Goal: Task Accomplishment & Management: Use online tool/utility

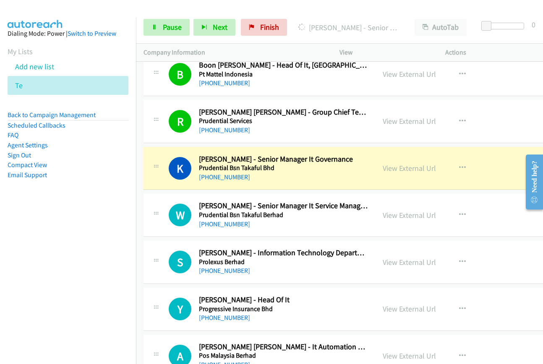
scroll to position [1638, 0]
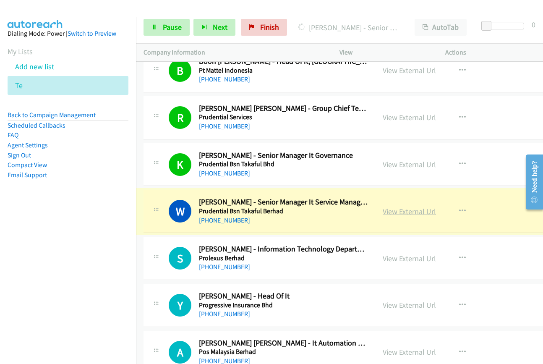
click at [383, 213] on link "View External Url" at bounding box center [409, 212] width 53 height 10
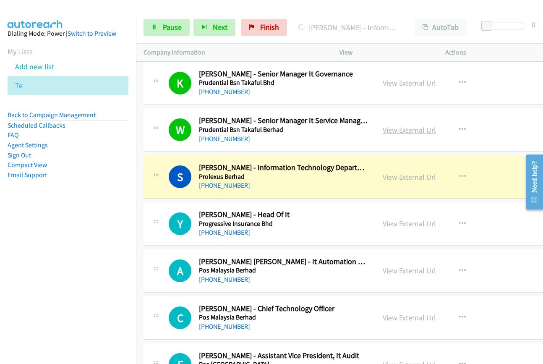
scroll to position [1722, 0]
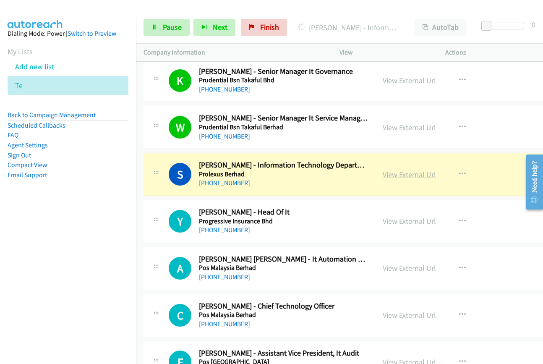
click at [383, 178] on link "View External Url" at bounding box center [409, 175] width 53 height 10
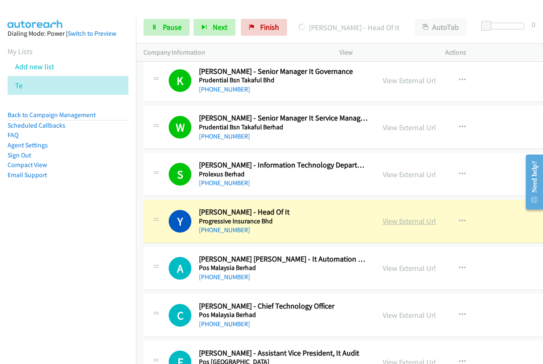
click at [411, 220] on link "View External Url" at bounding box center [409, 221] width 53 height 10
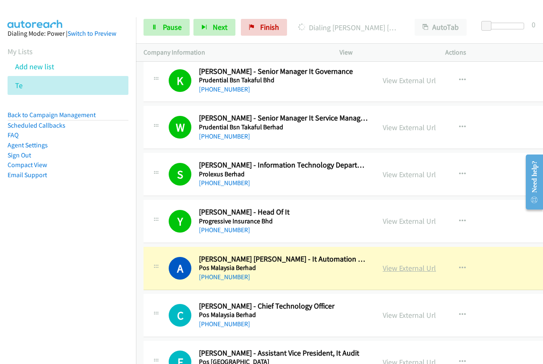
click at [399, 268] on link "View External Url" at bounding box center [409, 268] width 53 height 10
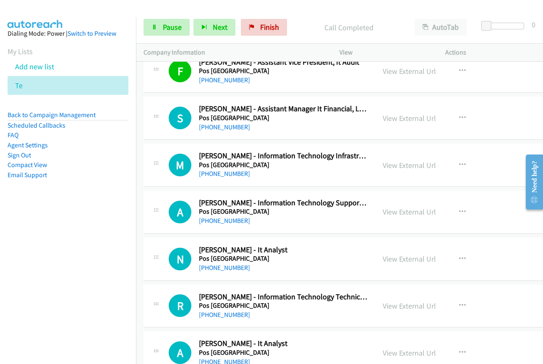
scroll to position [2016, 0]
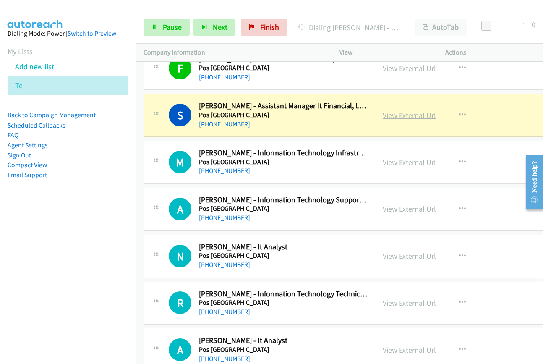
click at [389, 117] on link "View External Url" at bounding box center [409, 115] width 53 height 10
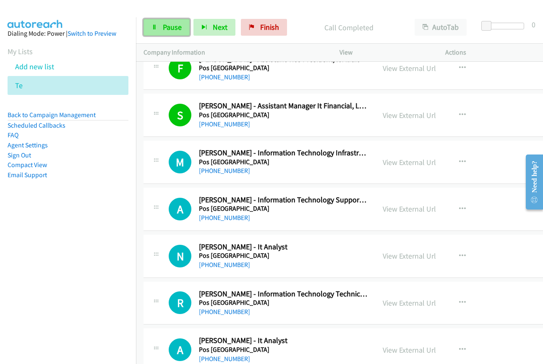
click at [167, 27] on span "Pause" at bounding box center [172, 27] width 19 height 10
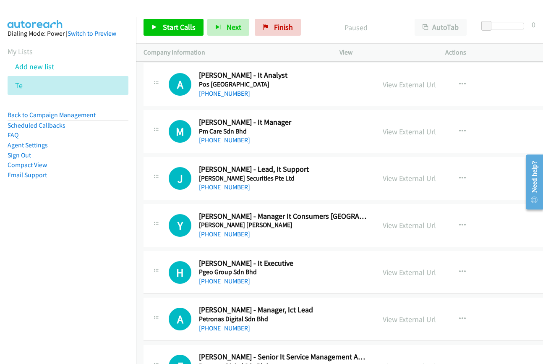
scroll to position [2268, 0]
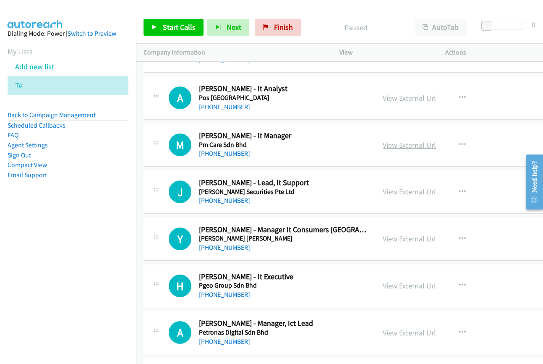
click at [383, 144] on link "View External Url" at bounding box center [409, 145] width 53 height 10
click at [175, 27] on span "Start Calls" at bounding box center [179, 27] width 33 height 10
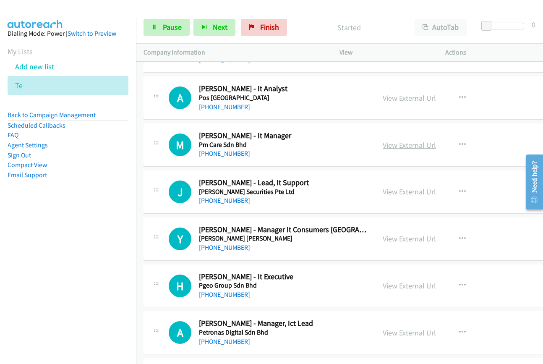
scroll to position [2142, 0]
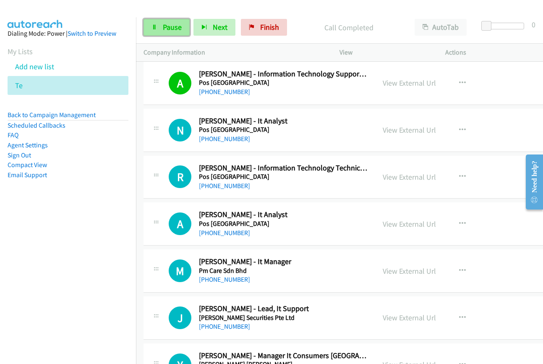
click at [182, 31] on link "Pause" at bounding box center [167, 27] width 46 height 17
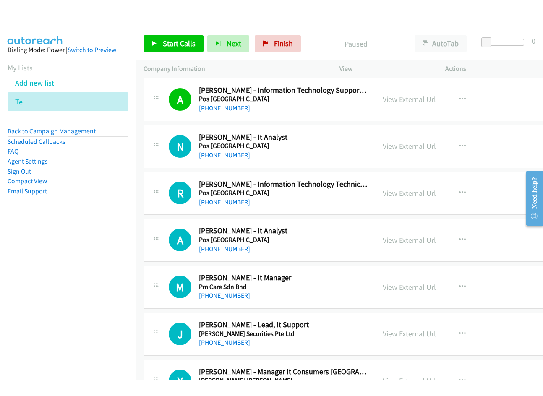
scroll to position [2184, 0]
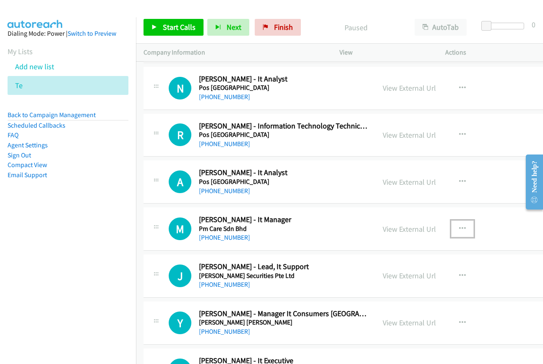
click at [459, 228] on icon "button" at bounding box center [462, 229] width 7 height 7
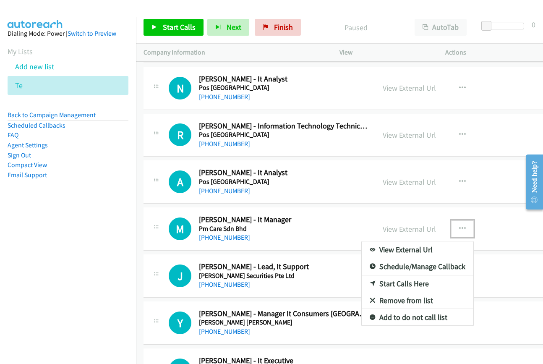
click at [407, 284] on link "Start Calls Here" at bounding box center [418, 283] width 112 height 17
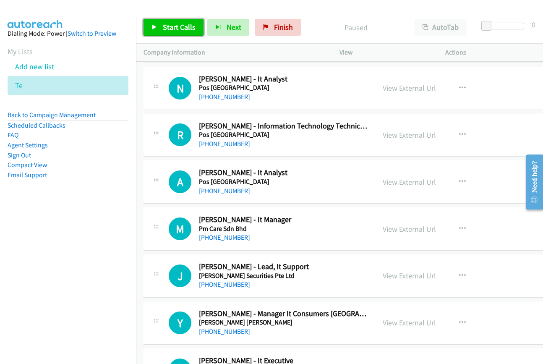
click at [183, 27] on span "Start Calls" at bounding box center [179, 27] width 33 height 10
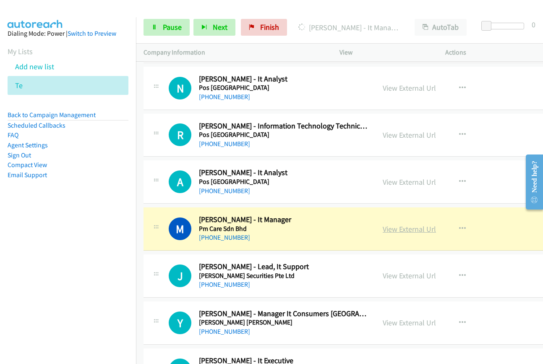
click at [390, 228] on link "View External Url" at bounding box center [409, 229] width 53 height 10
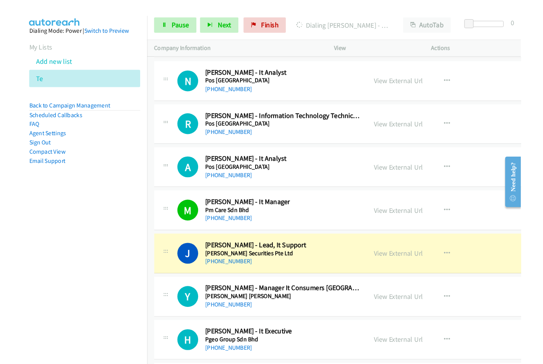
scroll to position [2310, 0]
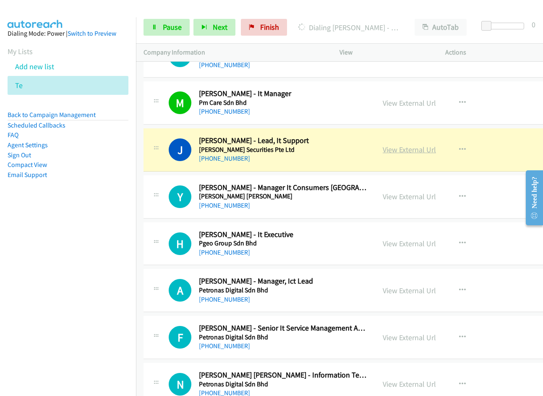
click at [395, 150] on link "View External Url" at bounding box center [409, 150] width 53 height 10
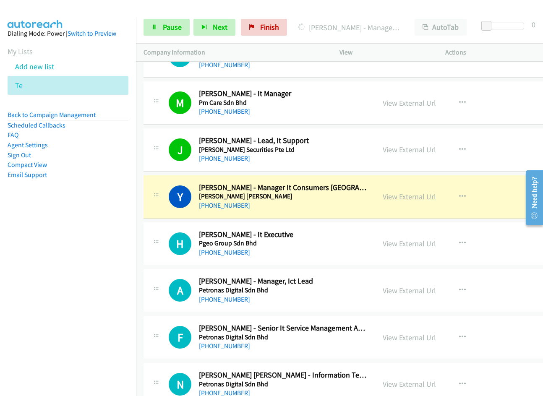
click at [407, 198] on link "View External Url" at bounding box center [409, 197] width 53 height 10
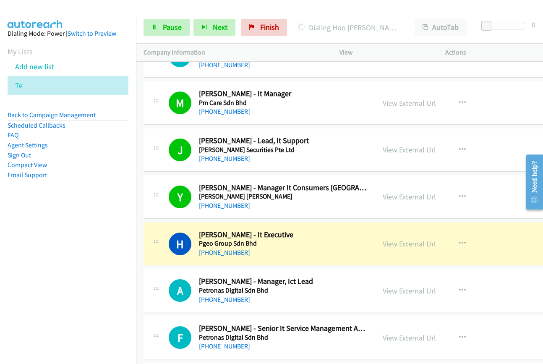
click at [383, 241] on link "View External Url" at bounding box center [409, 244] width 53 height 10
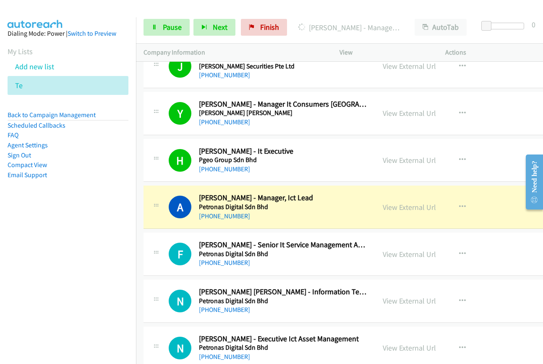
scroll to position [2394, 0]
click at [397, 209] on link "View External Url" at bounding box center [409, 207] width 53 height 10
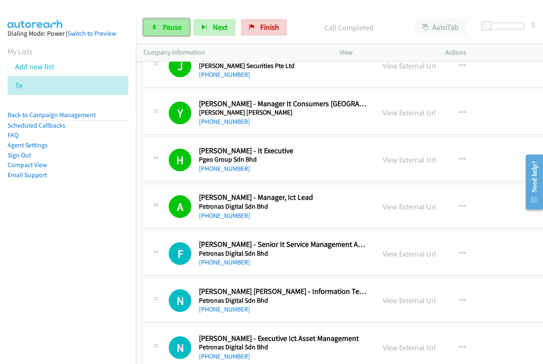
click at [156, 24] on link "Pause" at bounding box center [167, 27] width 46 height 17
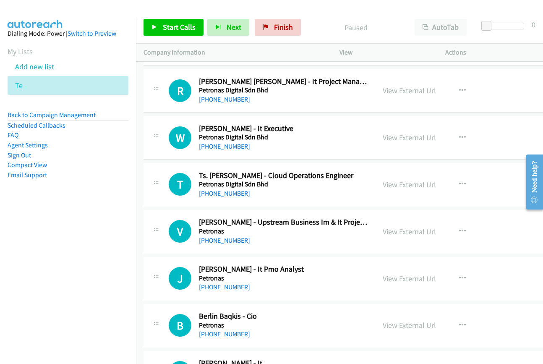
scroll to position [2982, 0]
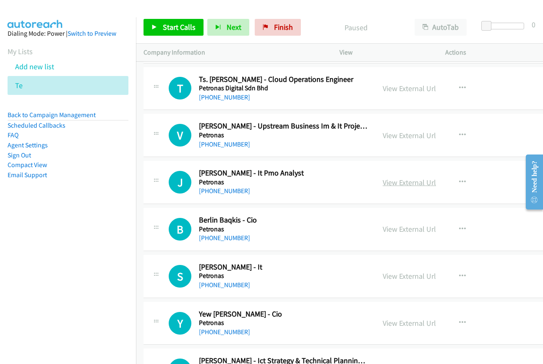
click at [394, 183] on link "View External Url" at bounding box center [409, 183] width 53 height 10
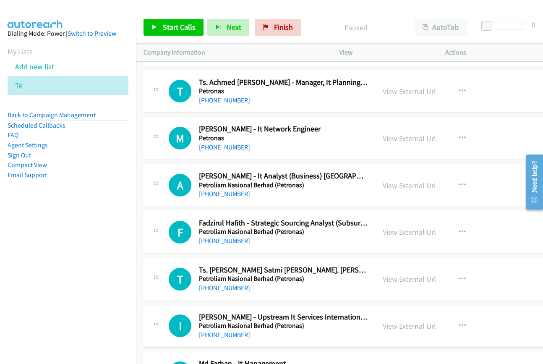
scroll to position [4997, 0]
click at [390, 185] on link "View External Url" at bounding box center [409, 186] width 53 height 10
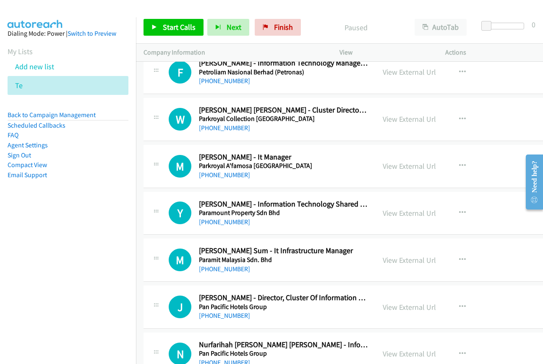
scroll to position [5585, 0]
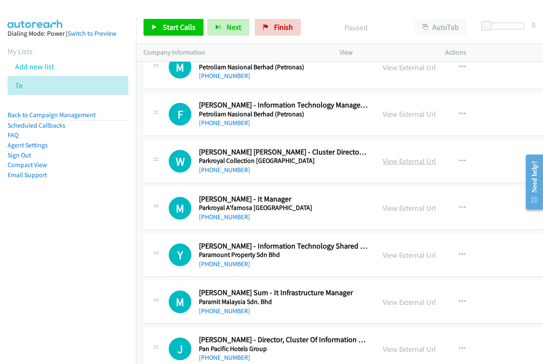
click at [402, 163] on link "View External Url" at bounding box center [409, 161] width 53 height 10
click at [459, 160] on icon "button" at bounding box center [462, 161] width 7 height 7
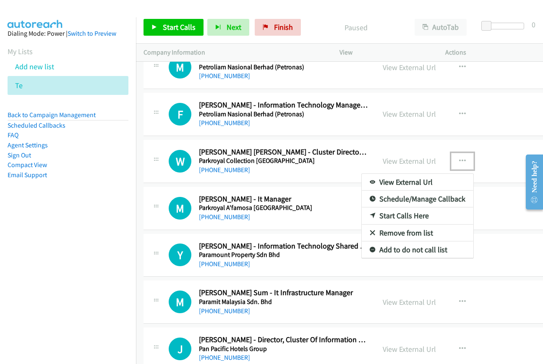
click at [392, 213] on link "Start Calls Here" at bounding box center [418, 215] width 112 height 17
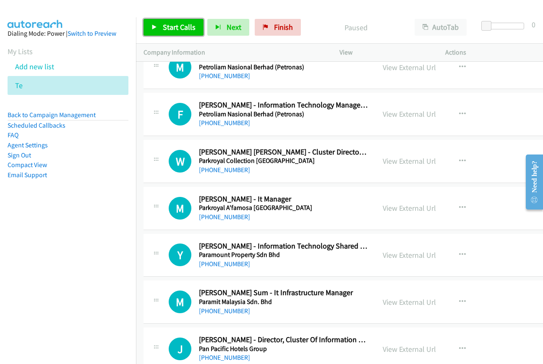
click at [160, 28] on link "Start Calls" at bounding box center [174, 27] width 60 height 17
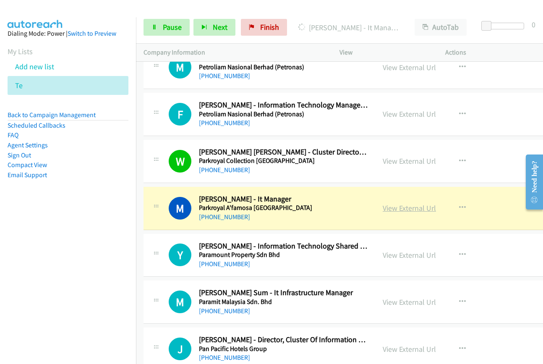
click at [383, 211] on link "View External Url" at bounding box center [409, 208] width 53 height 10
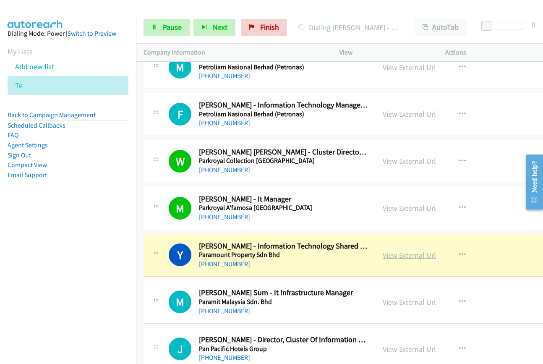
click at [393, 254] on link "View External Url" at bounding box center [409, 255] width 53 height 10
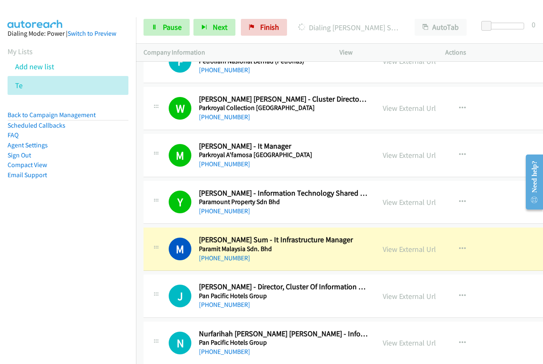
scroll to position [5711, 0]
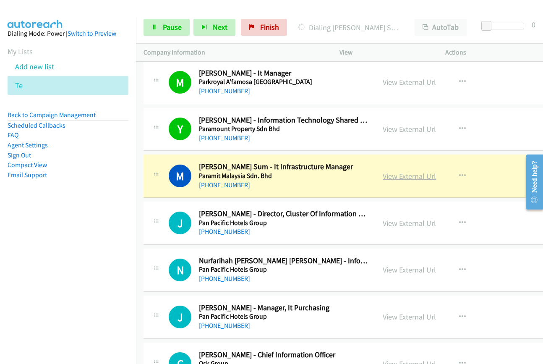
click at [400, 176] on link "View External Url" at bounding box center [409, 176] width 53 height 10
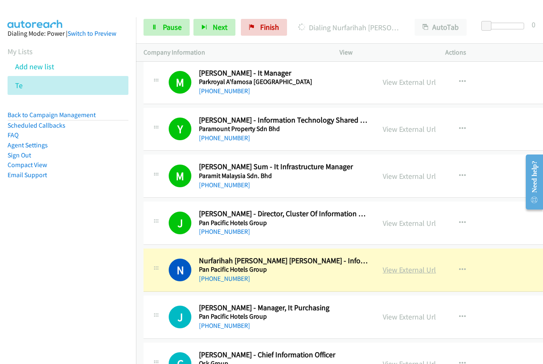
click at [397, 267] on link "View External Url" at bounding box center [409, 270] width 53 height 10
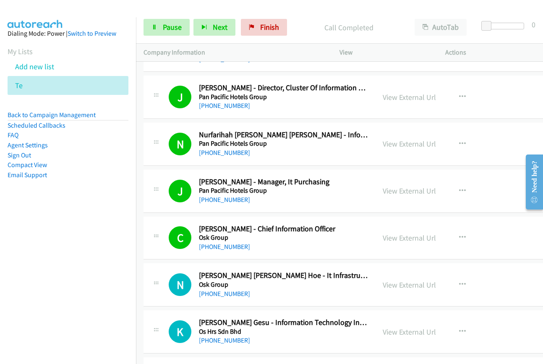
scroll to position [5921, 0]
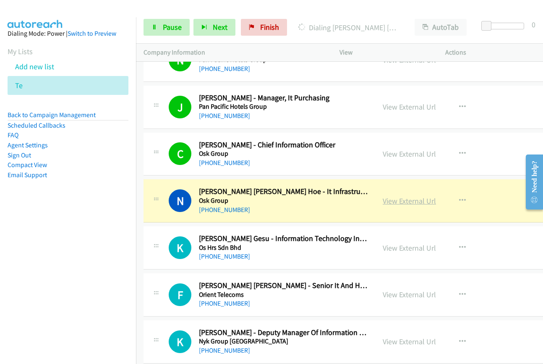
click at [400, 202] on link "View External Url" at bounding box center [409, 201] width 53 height 10
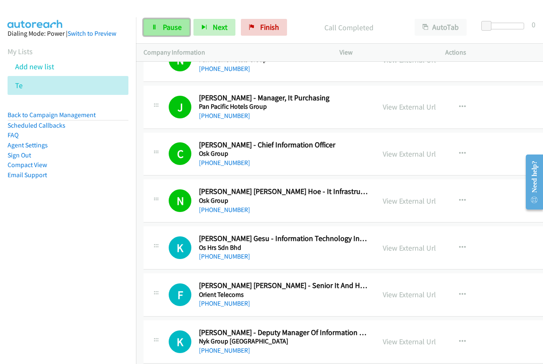
click at [165, 32] on link "Pause" at bounding box center [167, 27] width 46 height 17
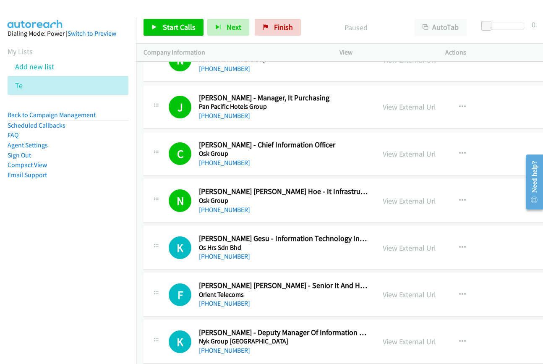
scroll to position [5963, 0]
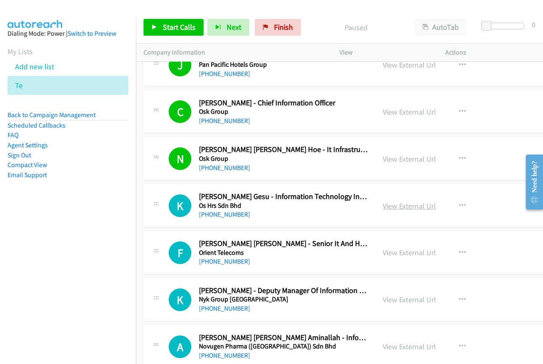
click at [386, 205] on link "View External Url" at bounding box center [409, 206] width 53 height 10
click at [174, 26] on span "Start Calls" at bounding box center [179, 27] width 33 height 10
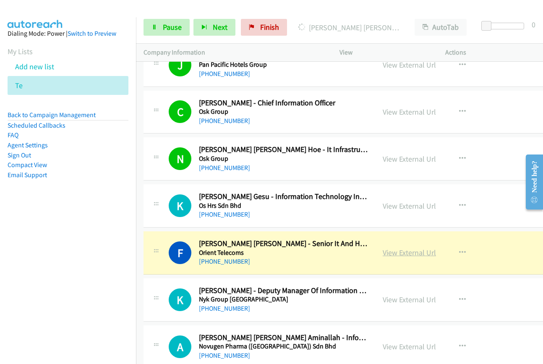
click at [404, 251] on link "View External Url" at bounding box center [409, 253] width 53 height 10
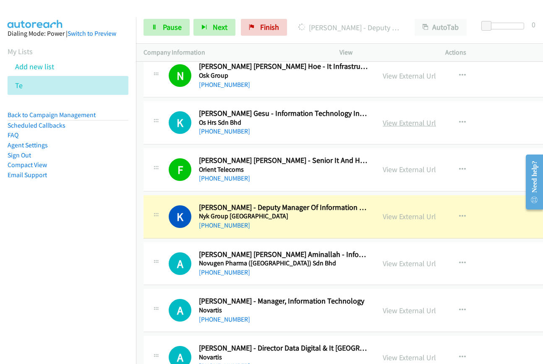
scroll to position [6047, 0]
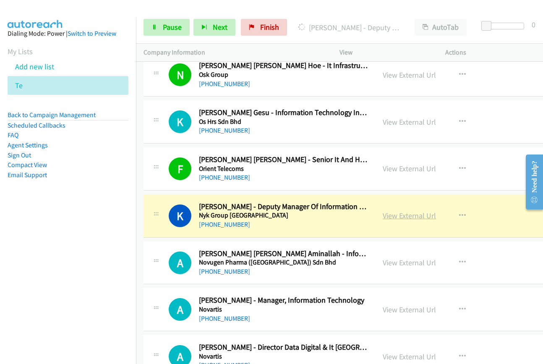
click at [413, 219] on link "View External Url" at bounding box center [409, 216] width 53 height 10
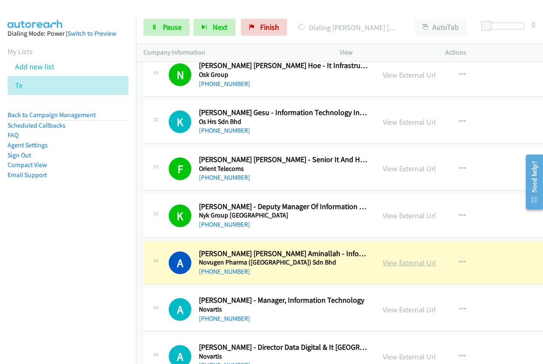
click at [397, 263] on link "View External Url" at bounding box center [409, 263] width 53 height 10
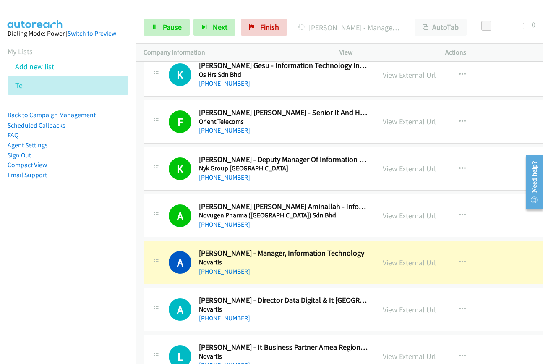
scroll to position [6131, 0]
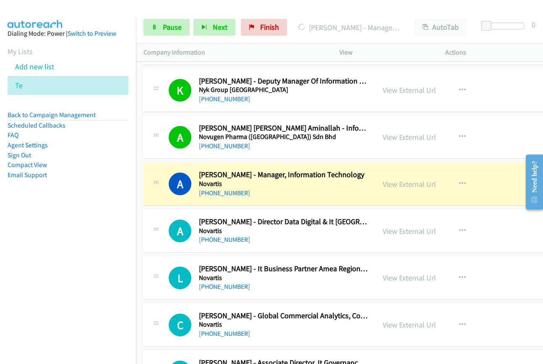
click at [390, 184] on link "View External Url" at bounding box center [409, 184] width 53 height 10
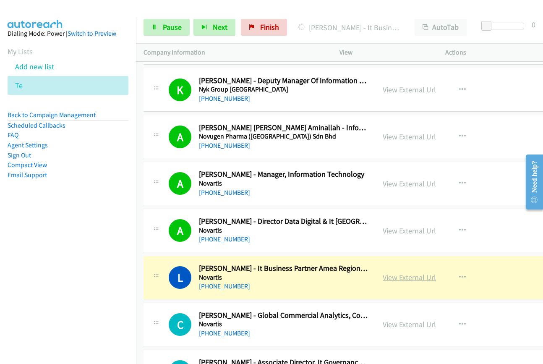
click at [394, 279] on link "View External Url" at bounding box center [409, 278] width 53 height 10
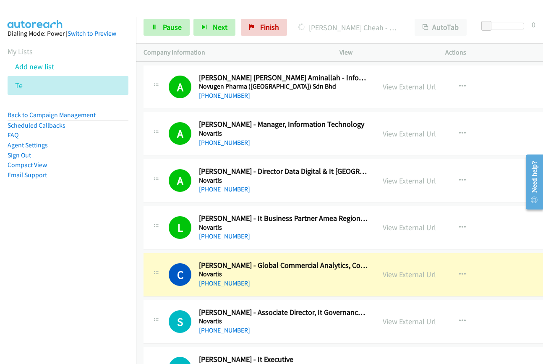
scroll to position [6299, 0]
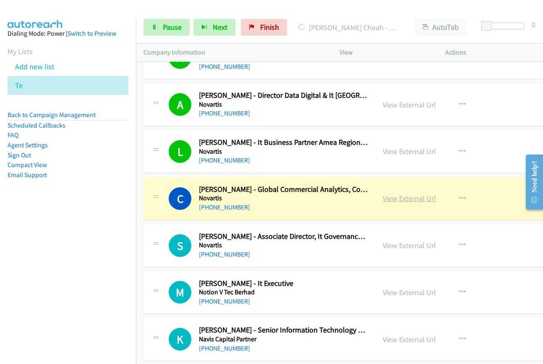
click at [398, 199] on link "View External Url" at bounding box center [409, 199] width 53 height 10
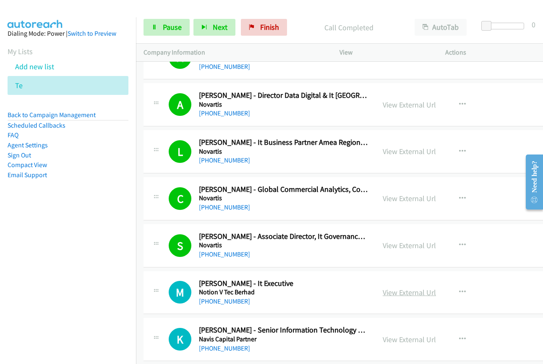
click at [393, 291] on link "View External Url" at bounding box center [409, 293] width 53 height 10
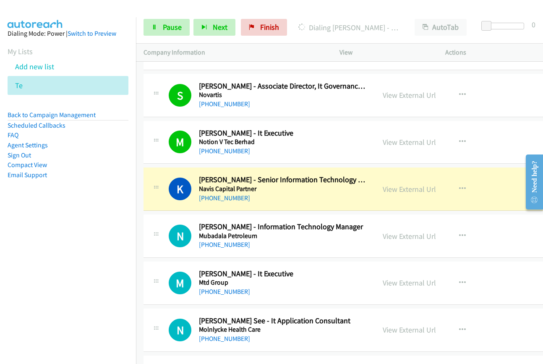
scroll to position [6467, 0]
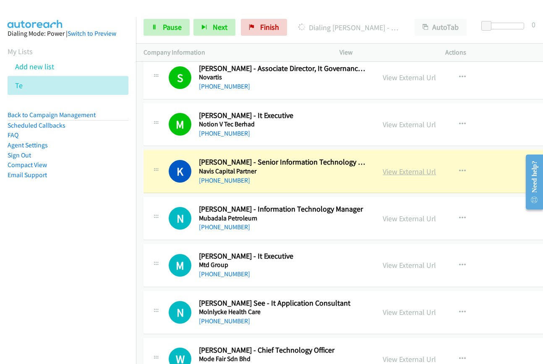
click at [402, 175] on link "View External Url" at bounding box center [409, 172] width 53 height 10
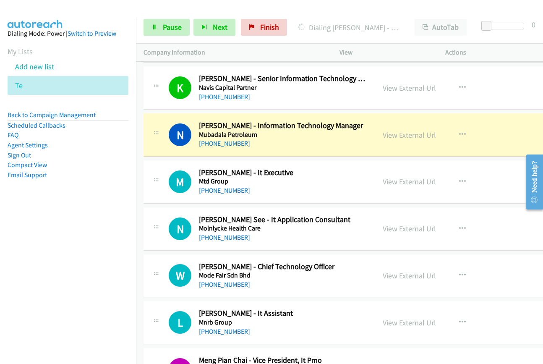
scroll to position [6551, 0]
click at [415, 135] on link "View External Url" at bounding box center [409, 135] width 53 height 10
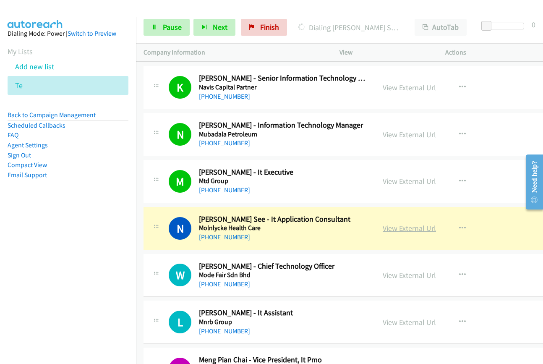
click at [395, 230] on link "View External Url" at bounding box center [409, 228] width 53 height 10
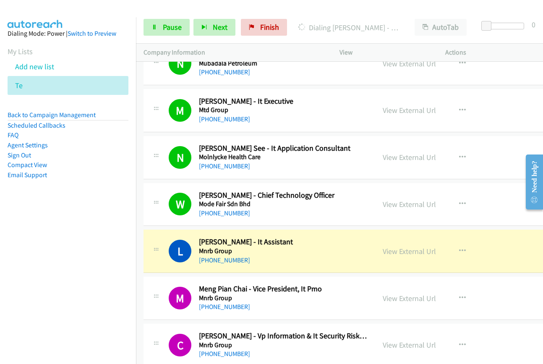
scroll to position [6677, 0]
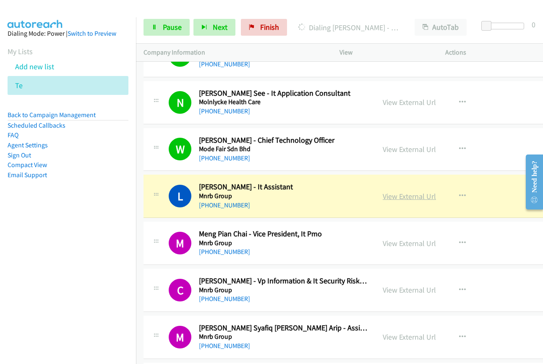
click at [386, 198] on link "View External Url" at bounding box center [409, 196] width 53 height 10
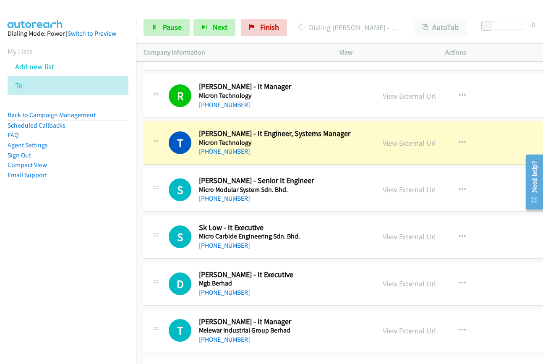
scroll to position [7013, 0]
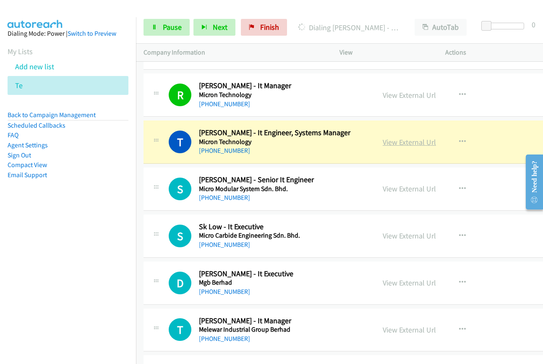
click at [397, 143] on link "View External Url" at bounding box center [409, 142] width 53 height 10
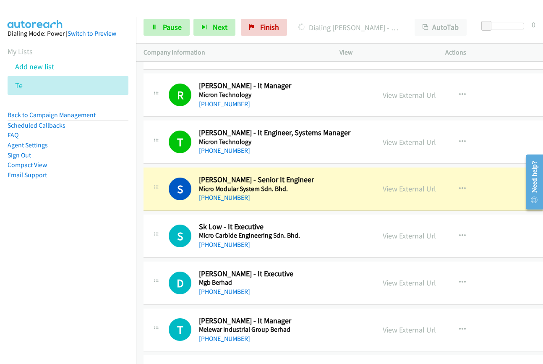
click at [386, 194] on div "View External Url" at bounding box center [409, 188] width 53 height 11
click at [384, 189] on link "View External Url" at bounding box center [409, 189] width 53 height 10
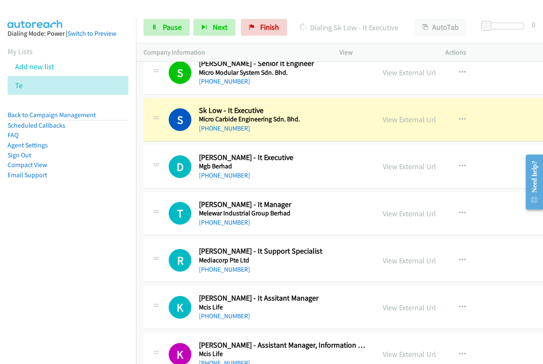
scroll to position [7139, 0]
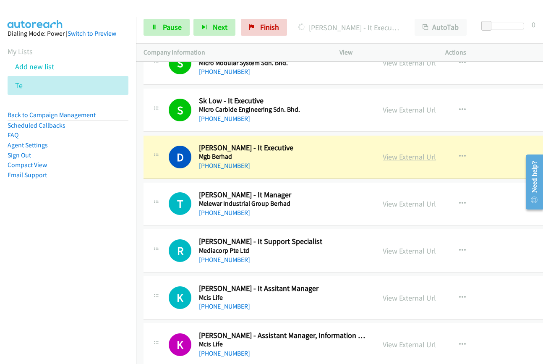
click at [389, 156] on link "View External Url" at bounding box center [409, 157] width 53 height 10
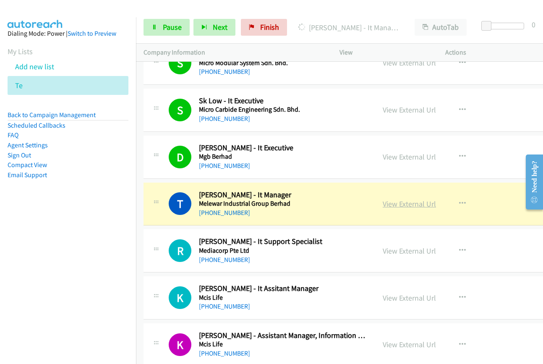
click at [386, 202] on link "View External Url" at bounding box center [409, 204] width 53 height 10
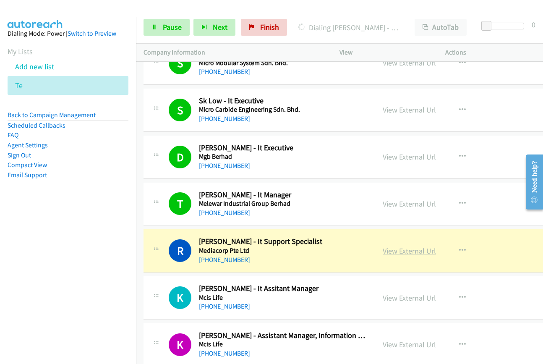
click at [383, 249] on link "View External Url" at bounding box center [409, 251] width 53 height 10
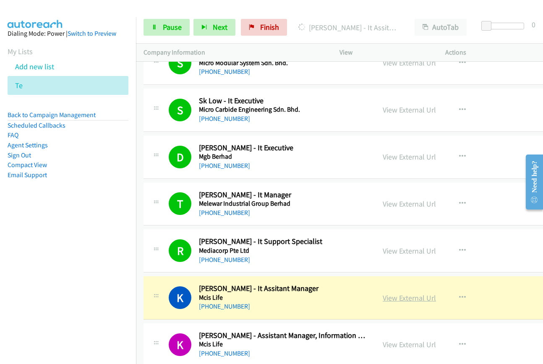
click at [398, 297] on link "View External Url" at bounding box center [409, 298] width 53 height 10
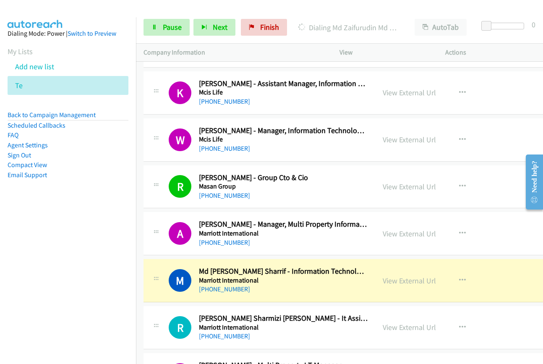
scroll to position [7517, 0]
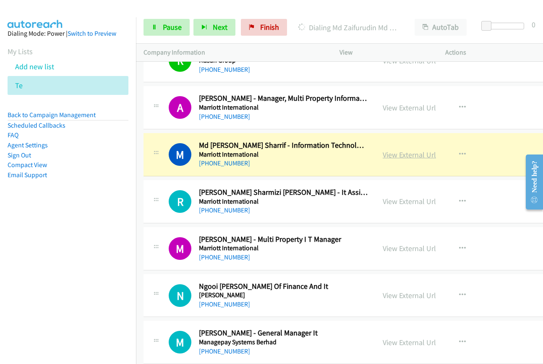
click at [394, 155] on link "View External Url" at bounding box center [409, 155] width 53 height 10
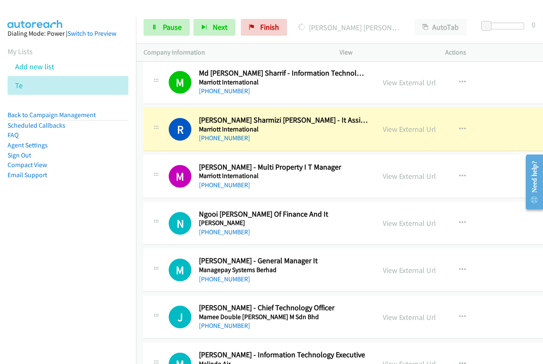
scroll to position [7601, 0]
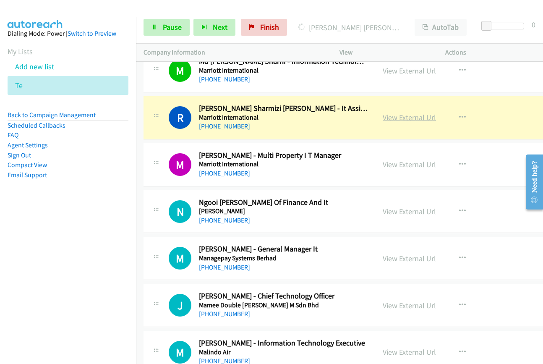
click at [388, 115] on link "View External Url" at bounding box center [409, 118] width 53 height 10
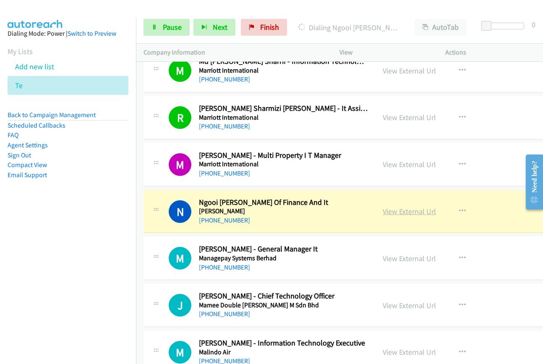
click at [401, 210] on link "View External Url" at bounding box center [409, 212] width 53 height 10
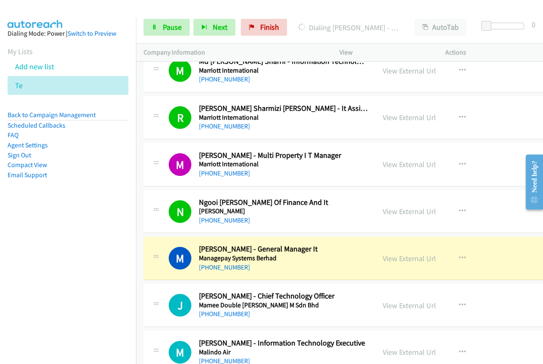
scroll to position [7685, 0]
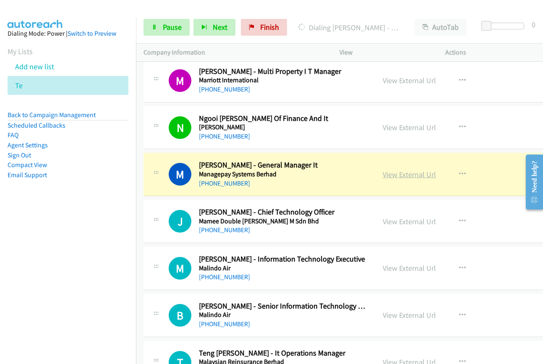
click at [393, 176] on link "View External Url" at bounding box center [409, 175] width 53 height 10
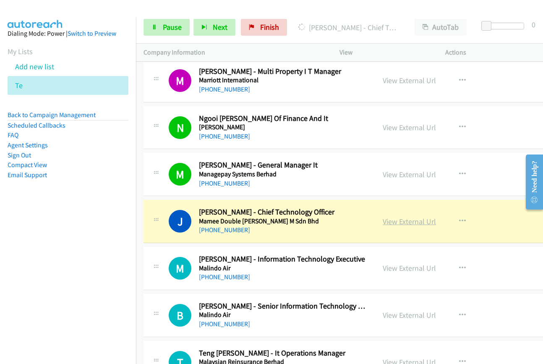
click at [395, 222] on link "View External Url" at bounding box center [409, 222] width 53 height 10
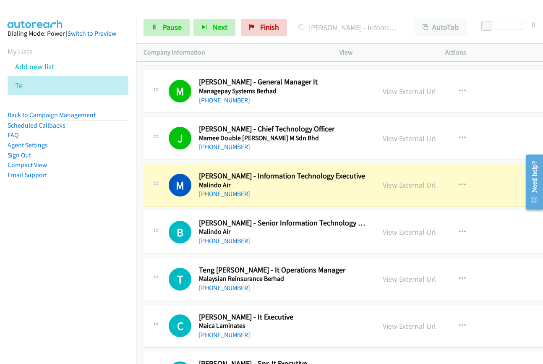
scroll to position [7769, 0]
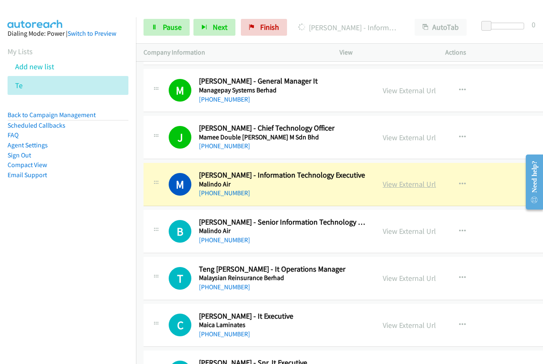
click at [384, 186] on link "View External Url" at bounding box center [409, 184] width 53 height 10
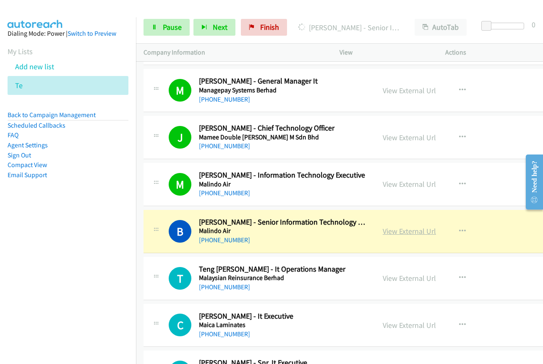
click at [391, 229] on link "View External Url" at bounding box center [409, 231] width 53 height 10
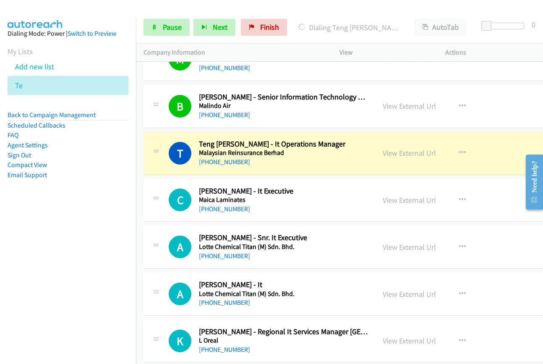
scroll to position [7895, 0]
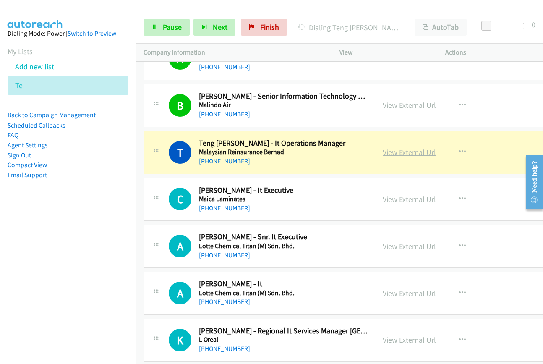
click at [391, 151] on link "View External Url" at bounding box center [409, 152] width 53 height 10
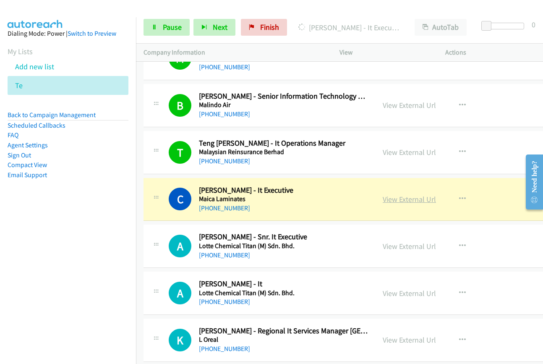
click at [419, 198] on link "View External Url" at bounding box center [409, 199] width 53 height 10
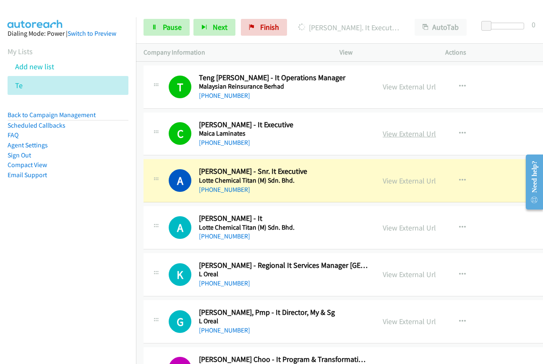
scroll to position [7979, 0]
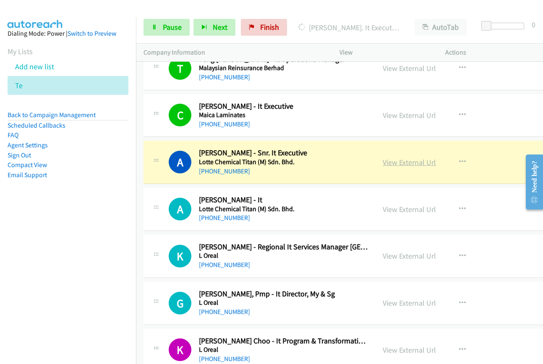
click at [401, 162] on link "View External Url" at bounding box center [409, 162] width 53 height 10
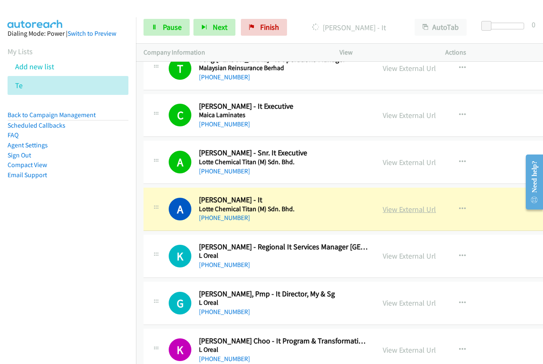
click at [415, 208] on link "View External Url" at bounding box center [409, 210] width 53 height 10
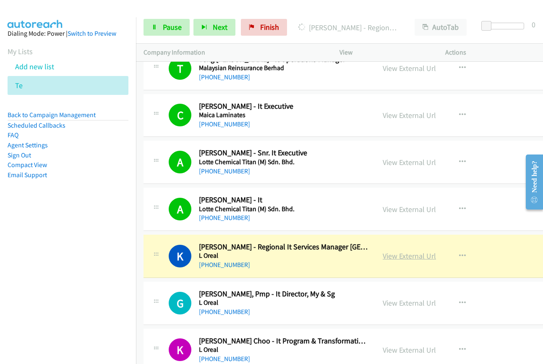
click at [396, 258] on link "View External Url" at bounding box center [409, 256] width 53 height 10
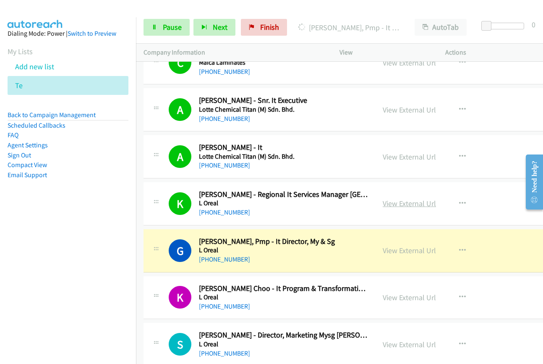
scroll to position [8105, 0]
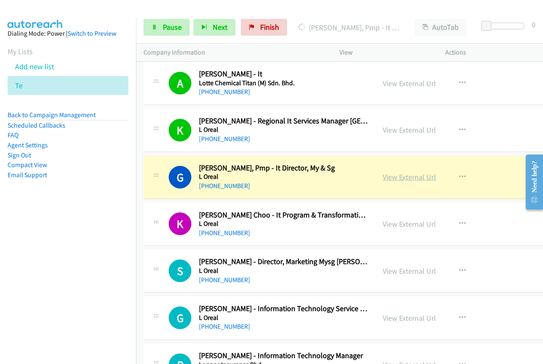
click at [389, 180] on link "View External Url" at bounding box center [409, 177] width 53 height 10
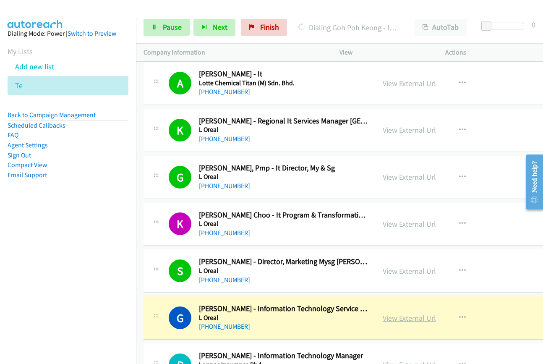
click at [397, 317] on link "View External Url" at bounding box center [409, 318] width 53 height 10
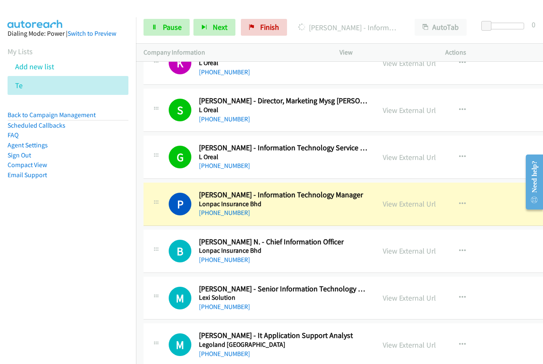
scroll to position [8273, 0]
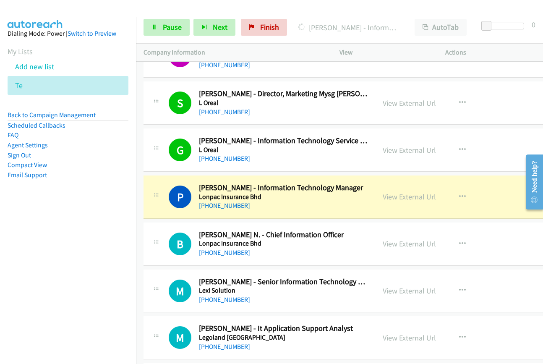
click at [395, 199] on link "View External Url" at bounding box center [409, 197] width 53 height 10
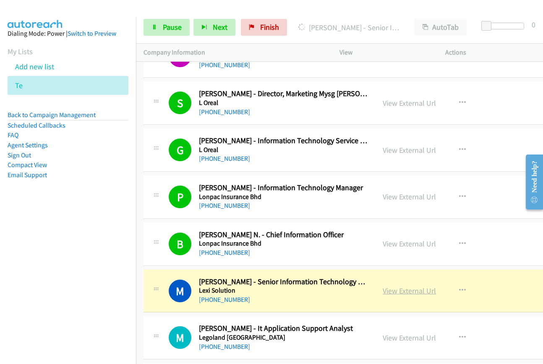
click at [383, 294] on link "View External Url" at bounding box center [409, 291] width 53 height 10
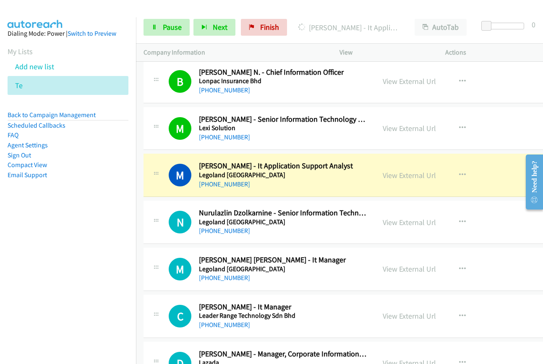
scroll to position [8441, 0]
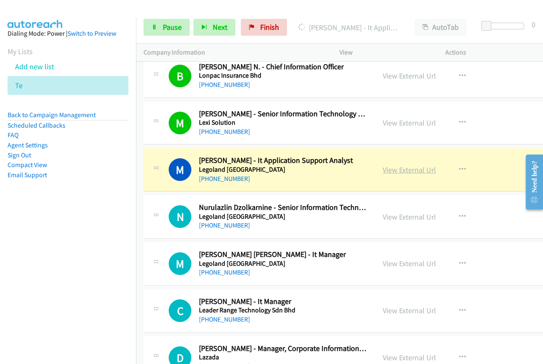
click at [392, 170] on link "View External Url" at bounding box center [409, 170] width 53 height 10
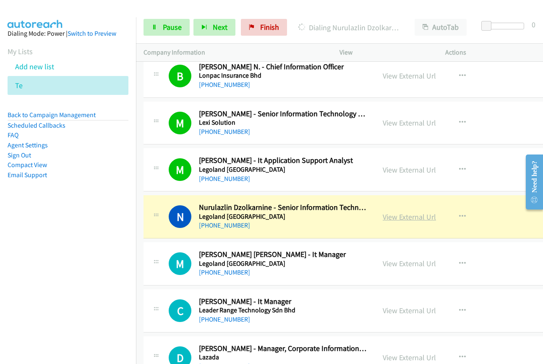
click at [400, 217] on link "View External Url" at bounding box center [409, 217] width 53 height 10
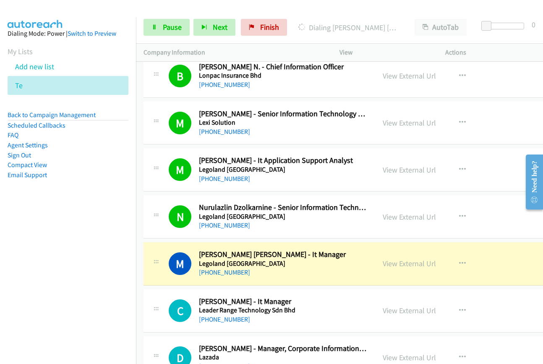
scroll to position [8609, 0]
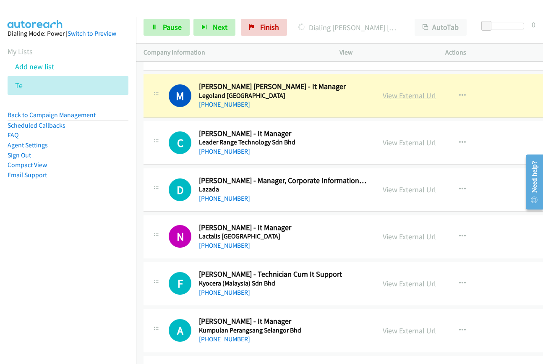
click at [393, 98] on link "View External Url" at bounding box center [409, 96] width 53 height 10
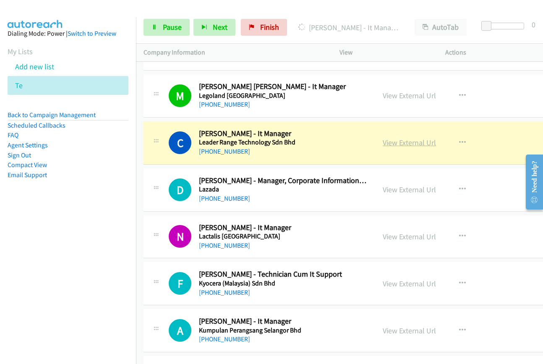
click at [391, 140] on link "View External Url" at bounding box center [409, 143] width 53 height 10
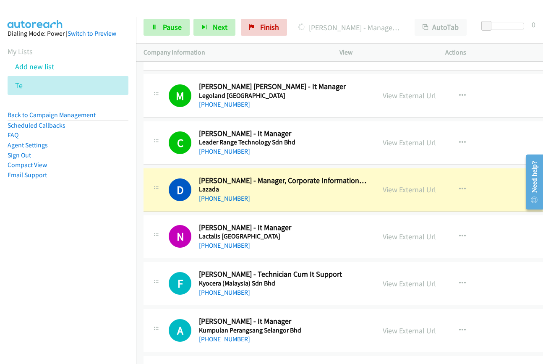
click at [402, 188] on link "View External Url" at bounding box center [409, 190] width 53 height 10
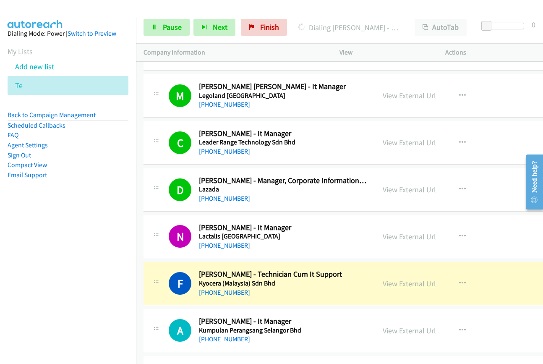
click at [402, 284] on link "View External Url" at bounding box center [409, 284] width 53 height 10
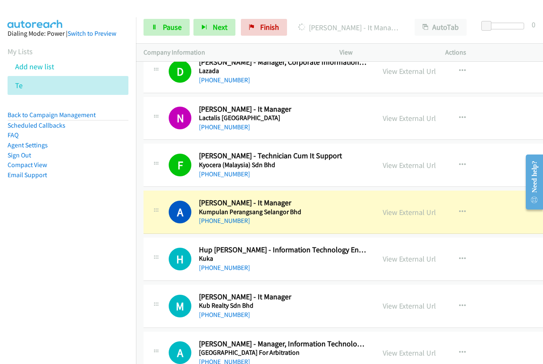
scroll to position [8735, 0]
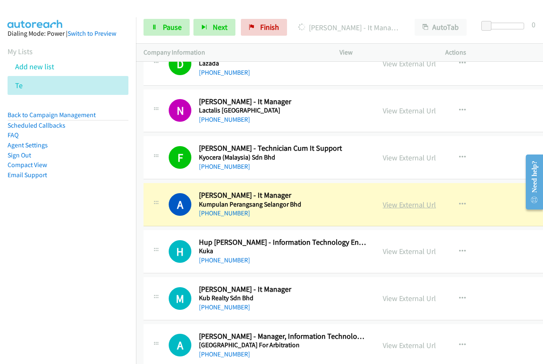
click at [399, 202] on link "View External Url" at bounding box center [409, 205] width 53 height 10
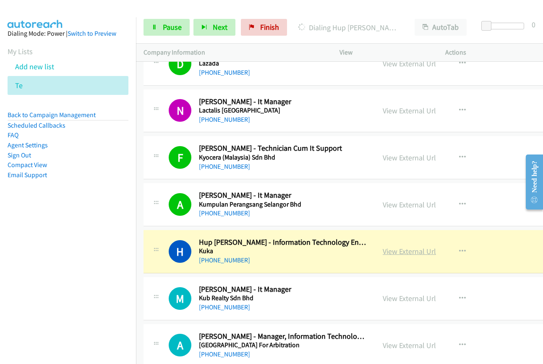
click at [406, 252] on link "View External Url" at bounding box center [409, 252] width 53 height 10
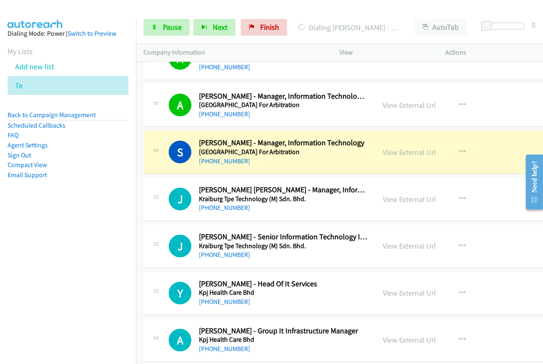
scroll to position [8987, 0]
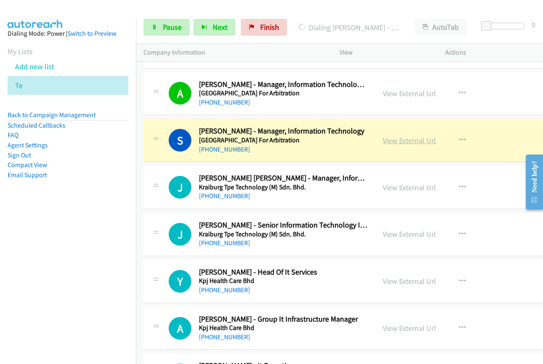
click at [383, 143] on link "View External Url" at bounding box center [409, 141] width 53 height 10
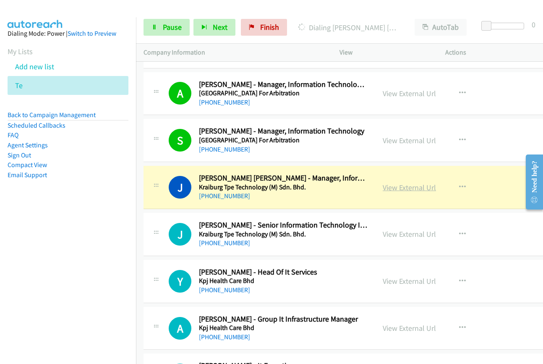
click at [397, 191] on link "View External Url" at bounding box center [409, 188] width 53 height 10
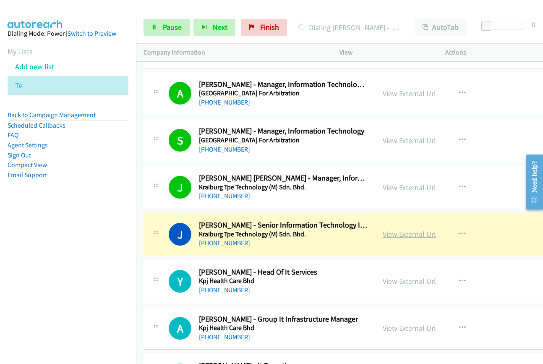
click at [412, 236] on link "View External Url" at bounding box center [409, 234] width 53 height 10
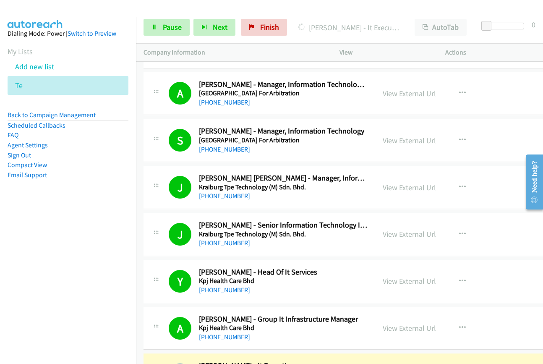
scroll to position [9197, 0]
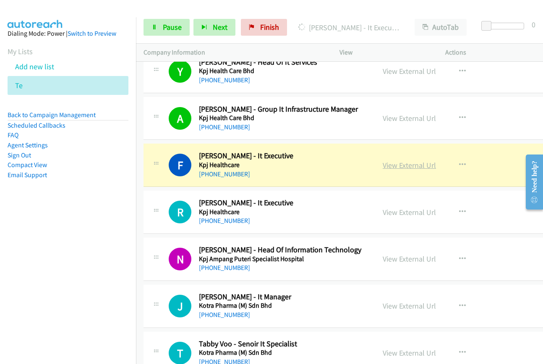
click at [393, 168] on link "View External Url" at bounding box center [409, 165] width 53 height 10
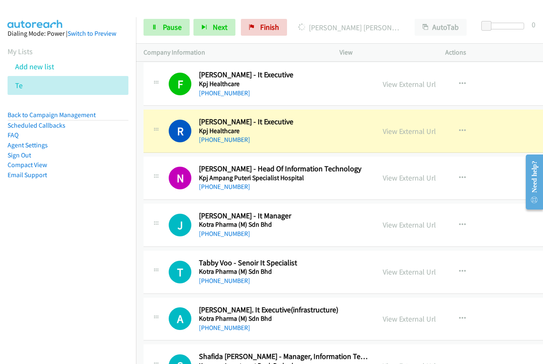
scroll to position [9281, 0]
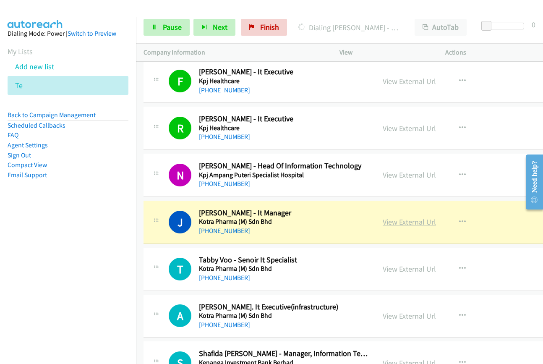
click at [386, 223] on link "View External Url" at bounding box center [409, 222] width 53 height 10
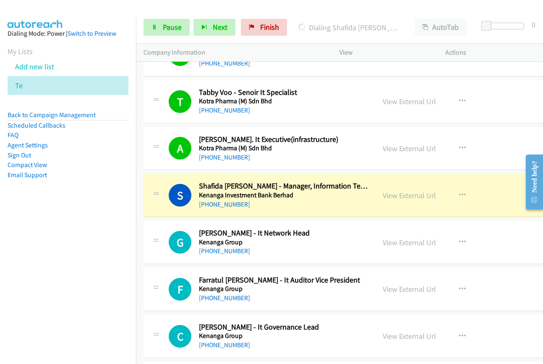
scroll to position [9449, 0]
click at [385, 195] on link "View External Url" at bounding box center [409, 195] width 53 height 10
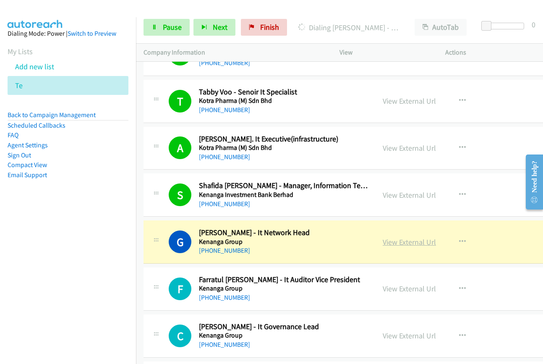
click at [405, 241] on link "View External Url" at bounding box center [409, 242] width 53 height 10
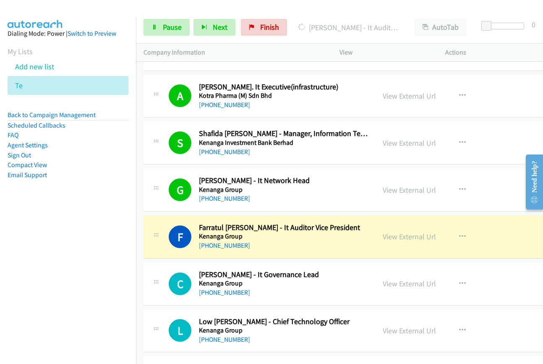
scroll to position [9574, 0]
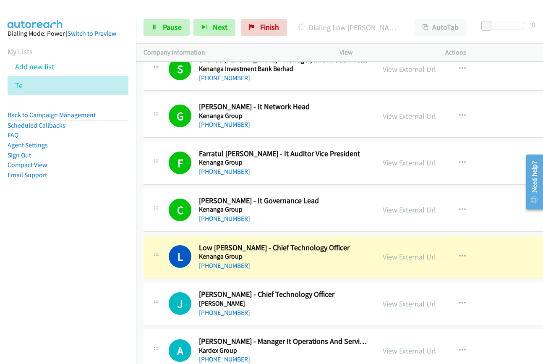
click at [403, 259] on link "View External Url" at bounding box center [409, 257] width 53 height 10
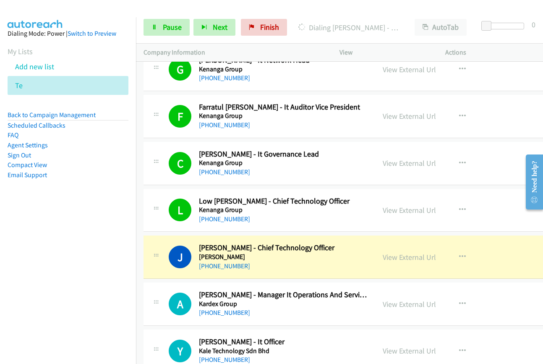
scroll to position [9658, 0]
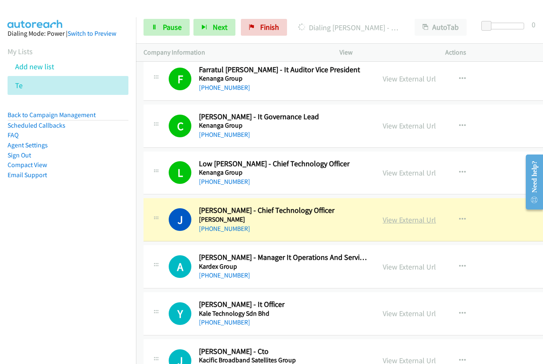
click at [388, 219] on link "View External Url" at bounding box center [409, 220] width 53 height 10
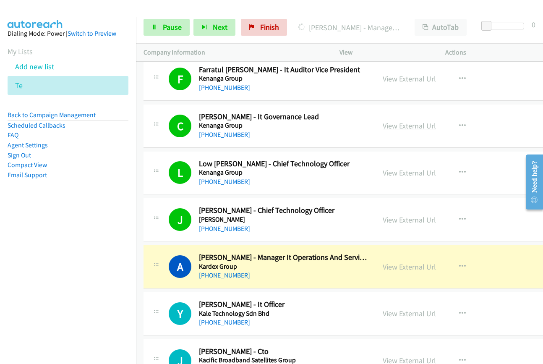
scroll to position [9742, 0]
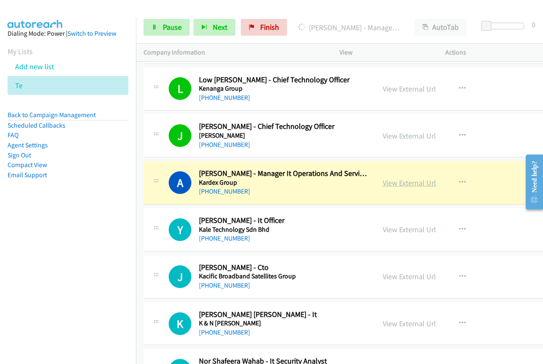
click at [397, 182] on link "View External Url" at bounding box center [409, 183] width 53 height 10
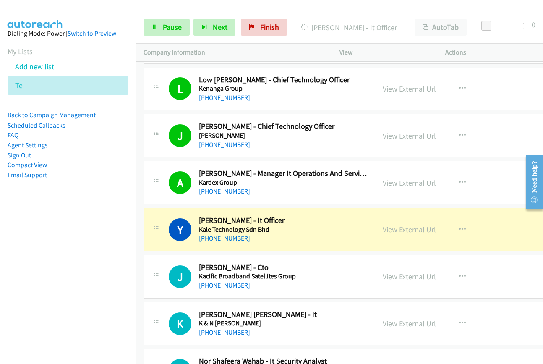
click at [406, 231] on link "View External Url" at bounding box center [409, 230] width 53 height 10
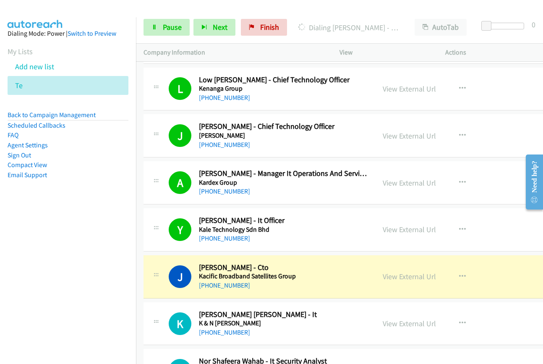
scroll to position [9826, 0]
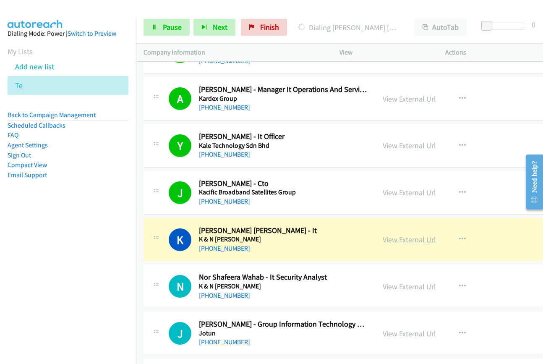
click at [391, 242] on link "View External Url" at bounding box center [409, 240] width 53 height 10
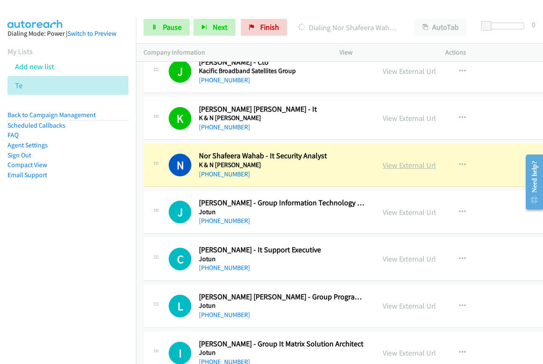
scroll to position [9952, 0]
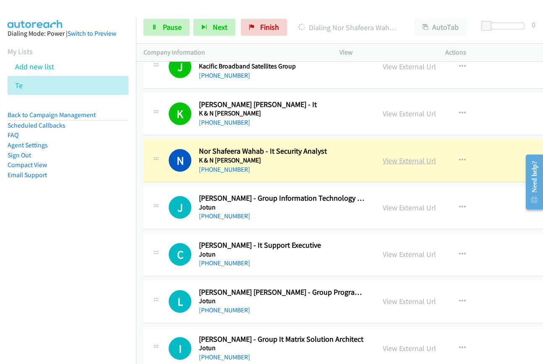
click at [385, 161] on link "View External Url" at bounding box center [409, 161] width 53 height 10
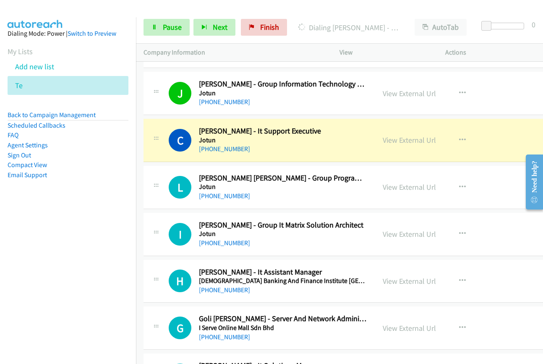
scroll to position [10078, 0]
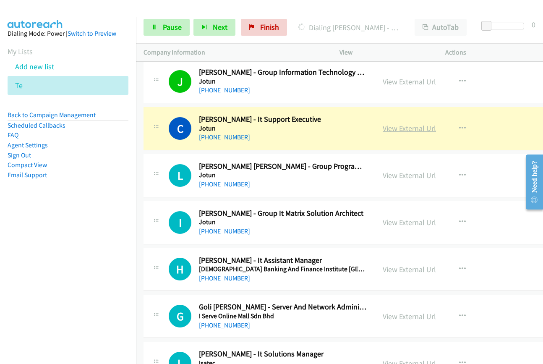
click at [383, 128] on link "View External Url" at bounding box center [409, 128] width 53 height 10
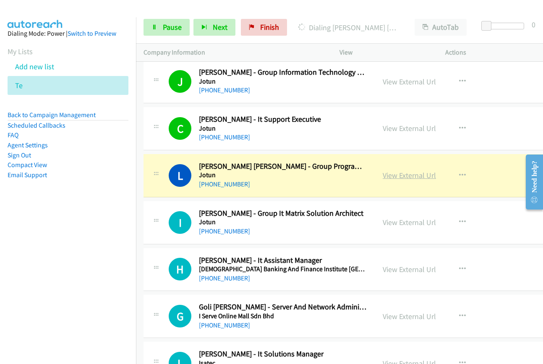
click at [398, 176] on link "View External Url" at bounding box center [409, 175] width 53 height 10
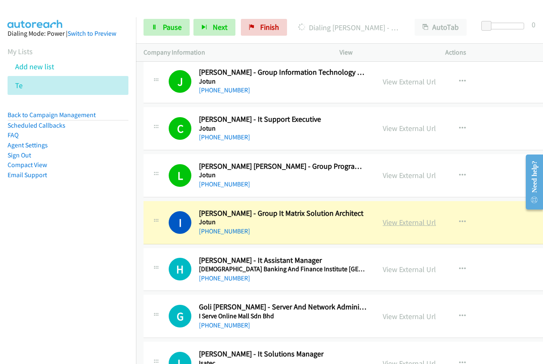
click at [411, 224] on link "View External Url" at bounding box center [409, 223] width 53 height 10
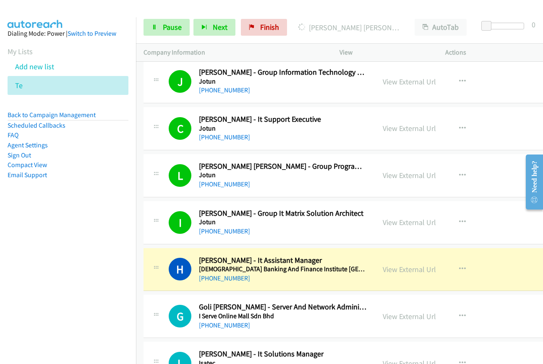
scroll to position [10162, 0]
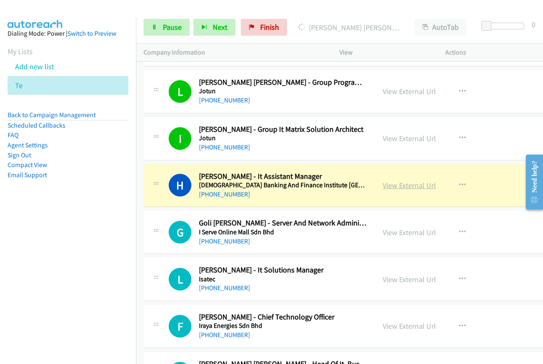
click at [394, 183] on link "View External Url" at bounding box center [409, 186] width 53 height 10
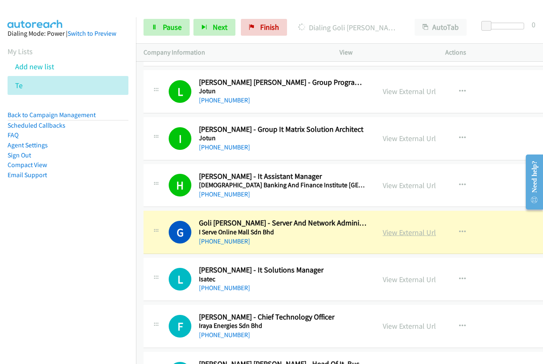
click at [401, 231] on link "View External Url" at bounding box center [409, 233] width 53 height 10
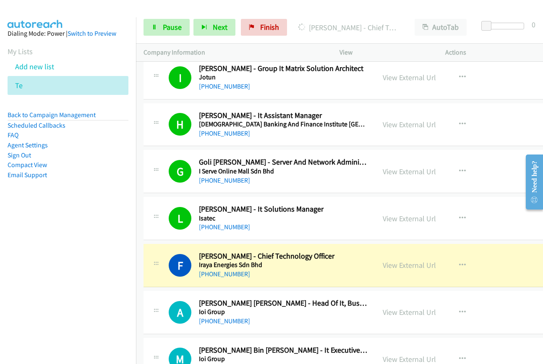
scroll to position [10288, 0]
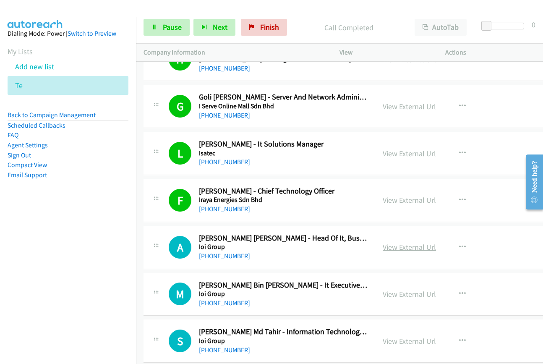
click at [399, 247] on link "View External Url" at bounding box center [409, 247] width 53 height 10
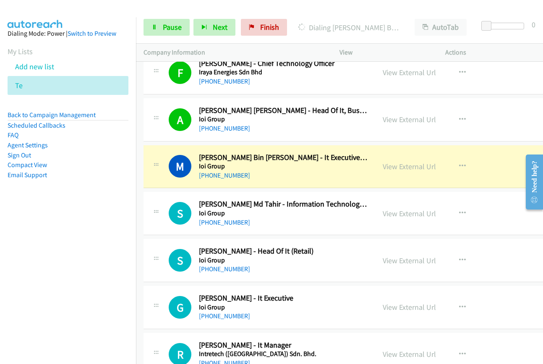
scroll to position [10456, 0]
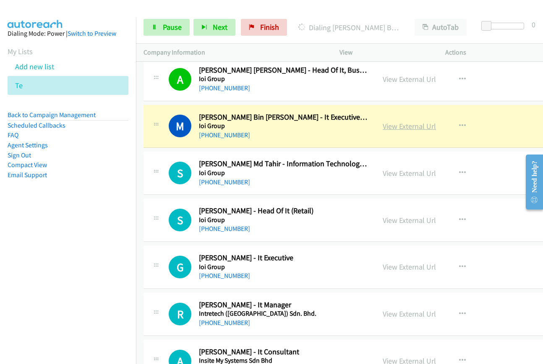
click at [383, 126] on link "View External Url" at bounding box center [409, 126] width 53 height 10
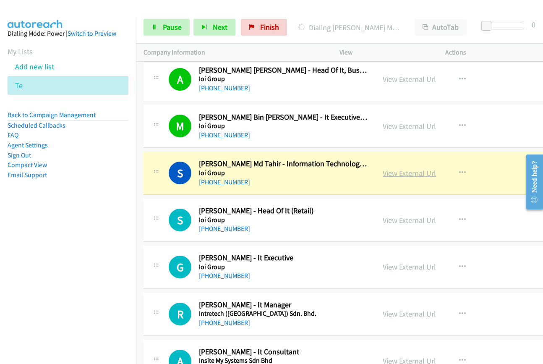
click at [395, 175] on link "View External Url" at bounding box center [409, 173] width 53 height 10
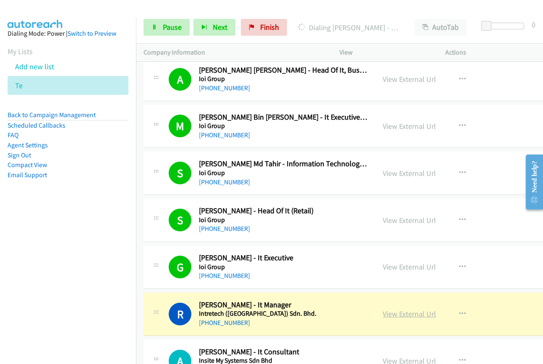
click at [398, 314] on link "View External Url" at bounding box center [409, 314] width 53 height 10
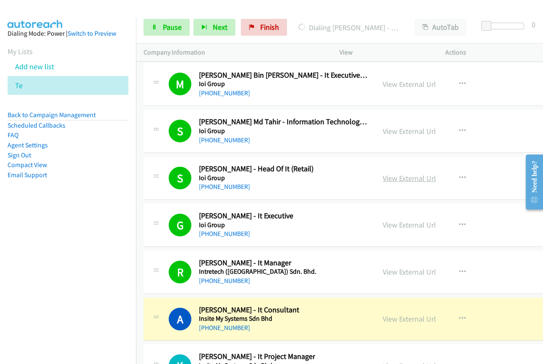
scroll to position [10666, 0]
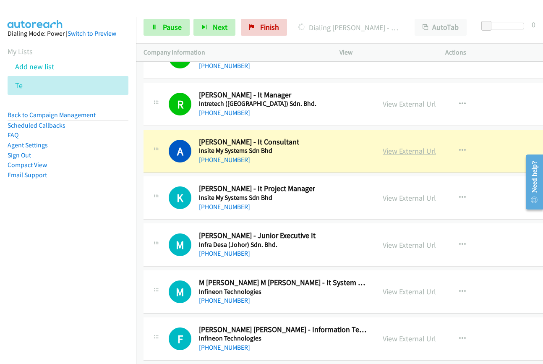
click at [404, 153] on link "View External Url" at bounding box center [409, 151] width 53 height 10
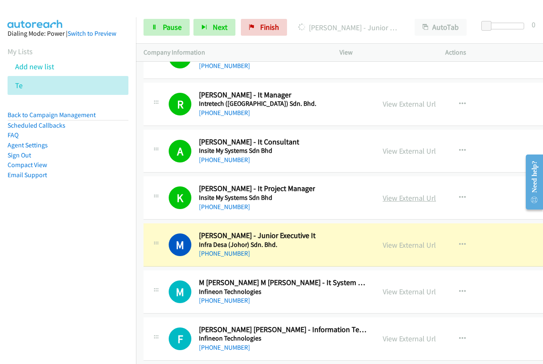
scroll to position [10708, 0]
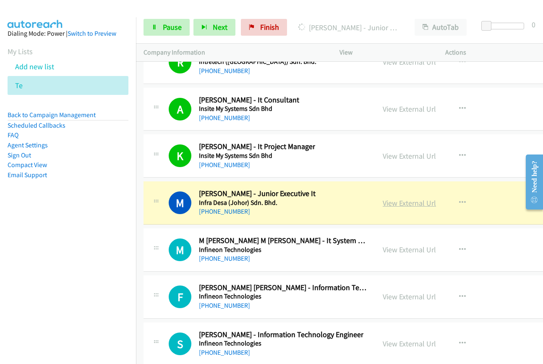
click at [386, 203] on link "View External Url" at bounding box center [409, 203] width 53 height 10
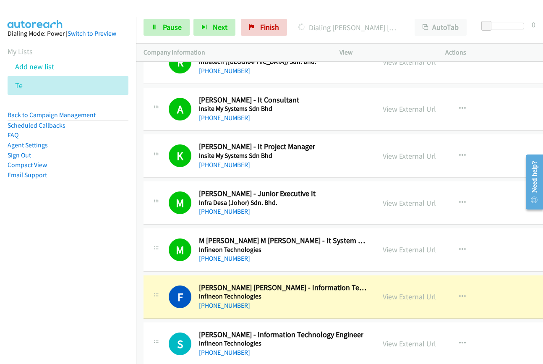
scroll to position [10918, 0]
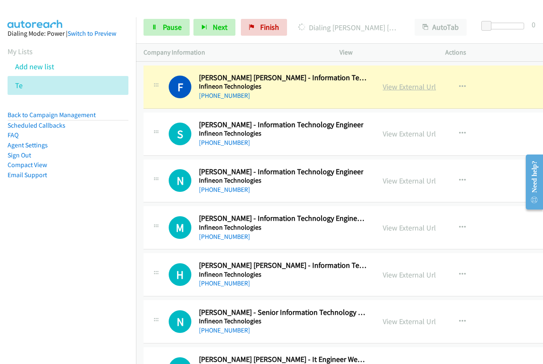
click at [391, 87] on link "View External Url" at bounding box center [409, 87] width 53 height 10
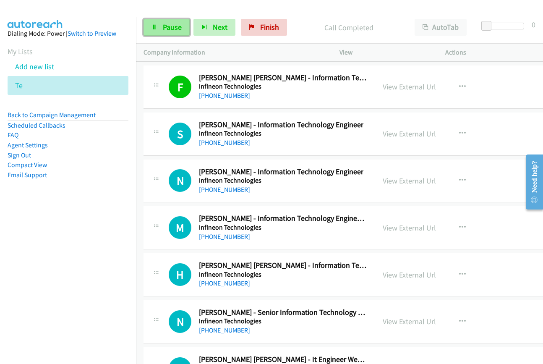
click at [171, 31] on span "Pause" at bounding box center [172, 27] width 19 height 10
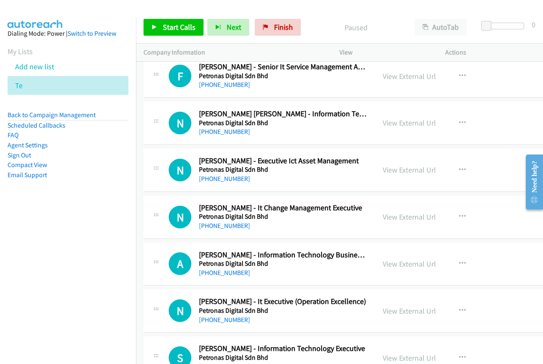
scroll to position [0, 0]
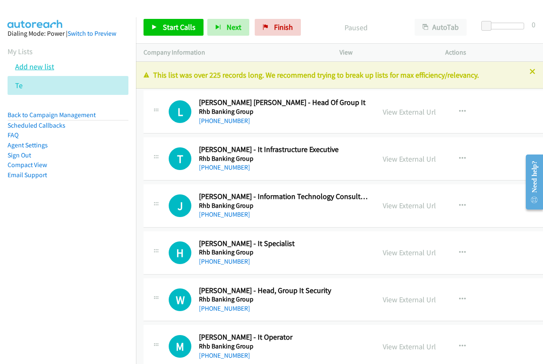
click at [34, 64] on link "Add new list" at bounding box center [34, 67] width 39 height 10
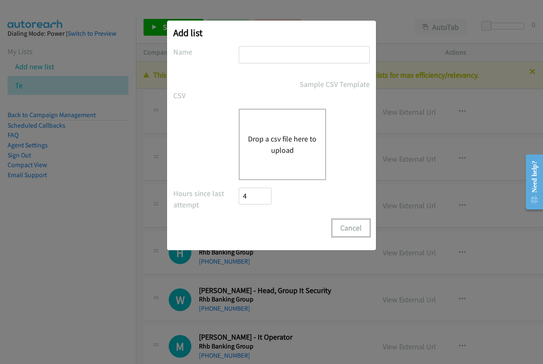
click at [348, 228] on button "Cancel" at bounding box center [351, 228] width 37 height 17
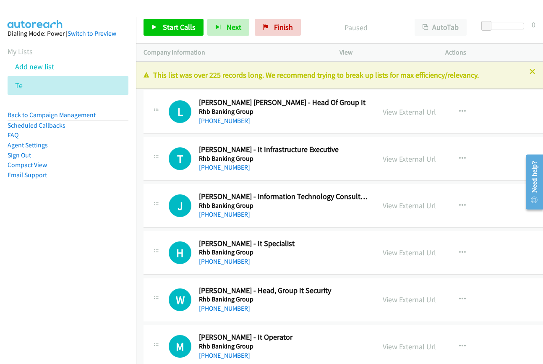
click at [18, 65] on link "Add new list" at bounding box center [34, 67] width 39 height 10
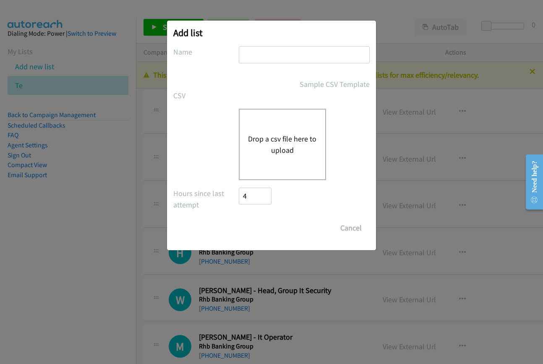
click at [280, 139] on button "Drop a csv file here to upload" at bounding box center [282, 144] width 69 height 23
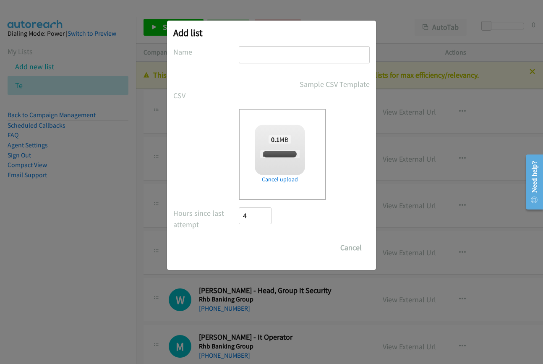
checkbox input "true"
click at [291, 60] on input "text" at bounding box center [304, 54] width 131 height 17
type input "te"
click at [265, 254] on input "Save List" at bounding box center [261, 247] width 44 height 17
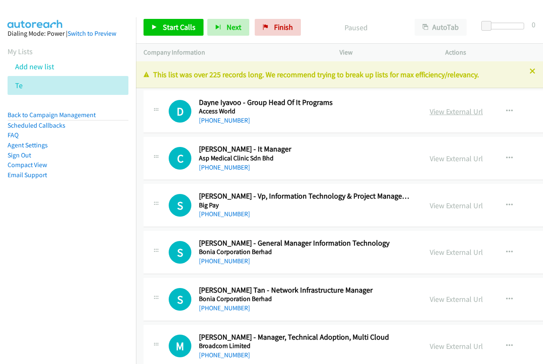
click at [454, 113] on link "View External Url" at bounding box center [456, 112] width 53 height 10
click at [454, 161] on link "View External Url" at bounding box center [456, 159] width 53 height 10
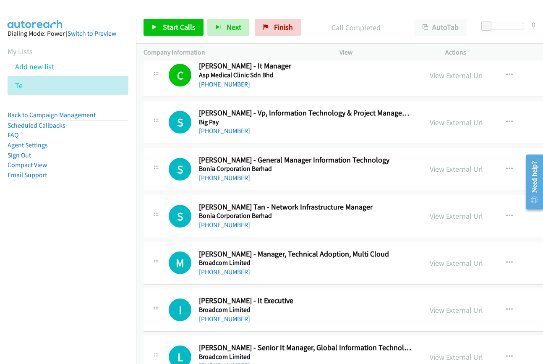
scroll to position [84, 0]
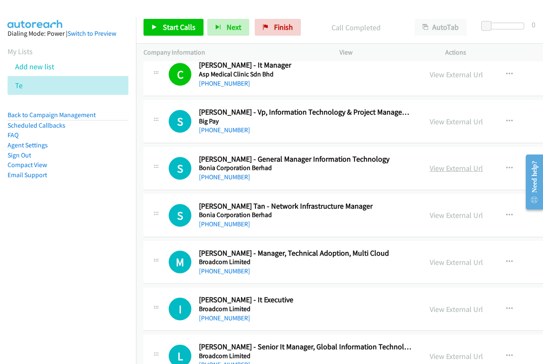
click at [454, 171] on link "View External Url" at bounding box center [456, 168] width 53 height 10
click at [452, 219] on link "View External Url" at bounding box center [456, 215] width 53 height 10
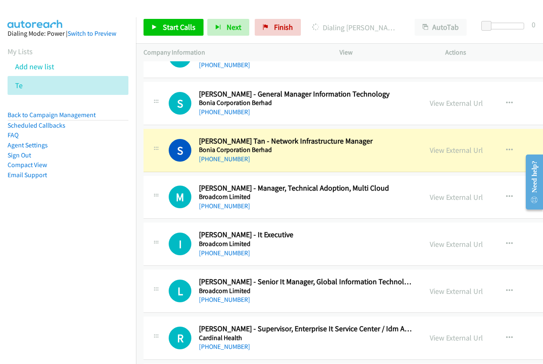
scroll to position [168, 0]
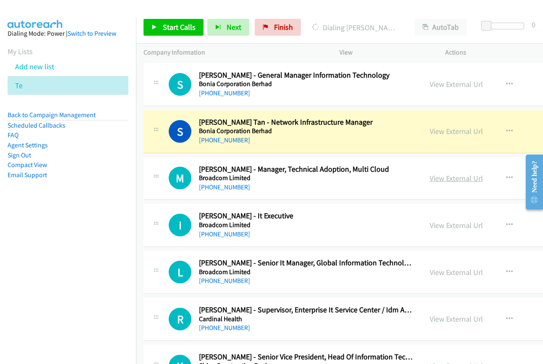
click at [458, 177] on link "View External Url" at bounding box center [456, 178] width 53 height 10
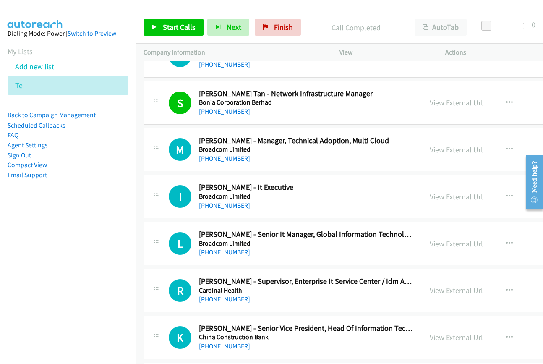
scroll to position [210, 0]
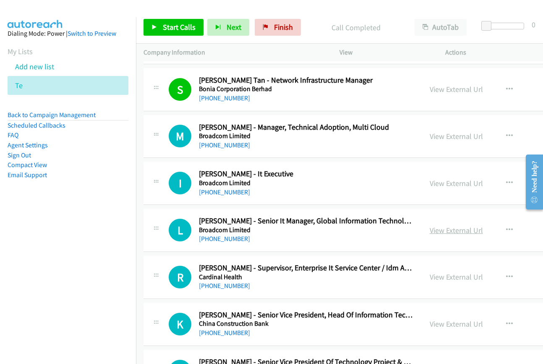
click at [453, 233] on link "View External Url" at bounding box center [456, 231] width 53 height 10
click at [460, 183] on link "View External Url" at bounding box center [456, 183] width 53 height 10
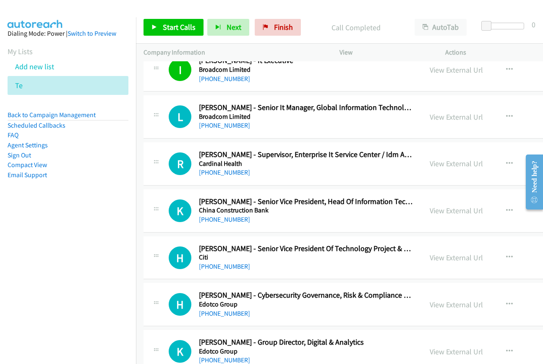
scroll to position [336, 0]
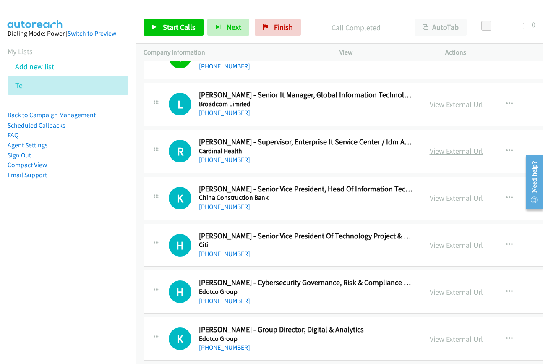
click at [450, 155] on link "View External Url" at bounding box center [456, 151] width 53 height 10
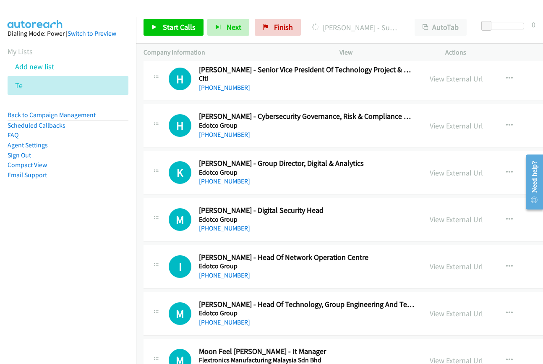
scroll to position [546, 0]
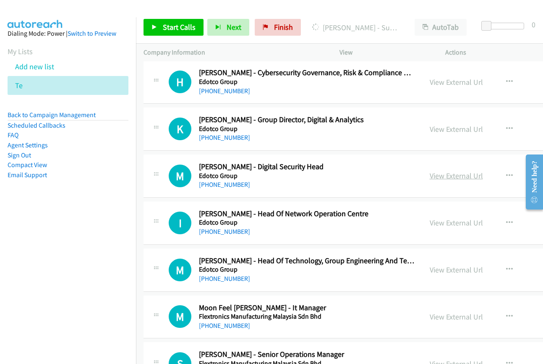
click at [455, 172] on link "View External Url" at bounding box center [456, 176] width 53 height 10
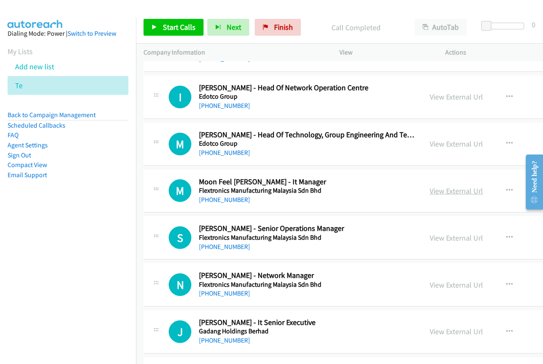
click at [467, 189] on link "View External Url" at bounding box center [456, 191] width 53 height 10
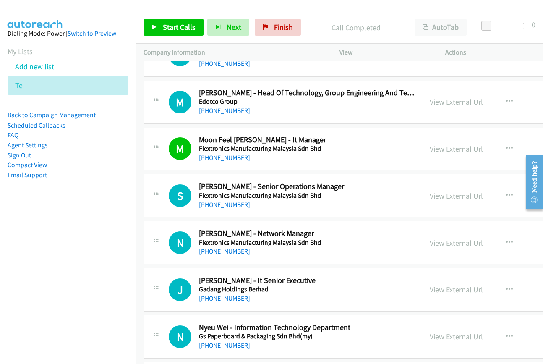
click at [450, 195] on link "View External Url" at bounding box center [456, 196] width 53 height 10
click at [29, 68] on link "Add new list" at bounding box center [34, 67] width 39 height 10
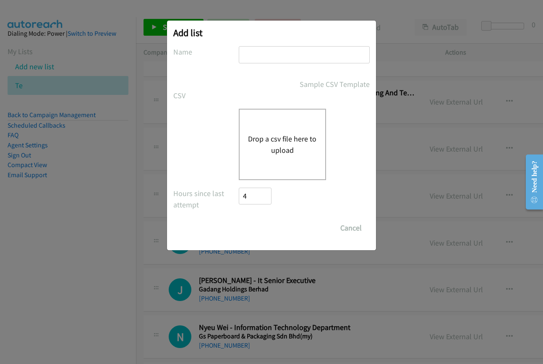
click at [291, 53] on input "text" at bounding box center [304, 54] width 131 height 17
type input "te"
click at [281, 147] on button "Drop a csv file here to upload" at bounding box center [282, 144] width 69 height 23
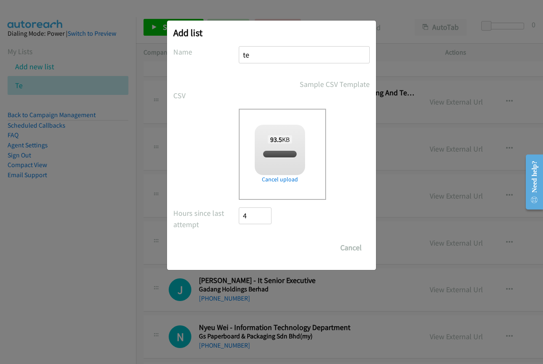
checkbox input "true"
click at [248, 249] on input "Save List" at bounding box center [261, 247] width 44 height 17
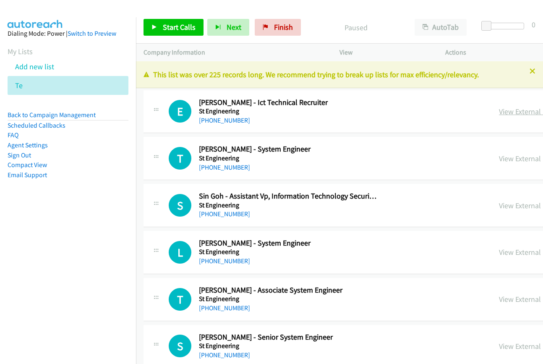
click at [499, 113] on link "View External Url" at bounding box center [525, 112] width 53 height 10
click at [167, 26] on span "Start Calls" at bounding box center [179, 27] width 33 height 10
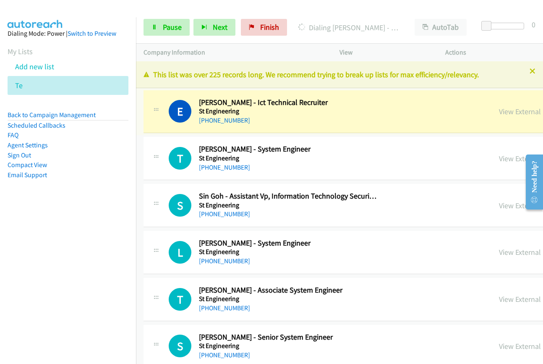
click at [499, 113] on link "View External Url" at bounding box center [525, 112] width 53 height 10
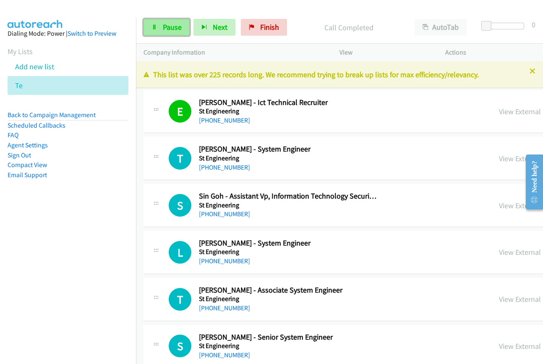
click at [164, 21] on link "Pause" at bounding box center [167, 27] width 46 height 17
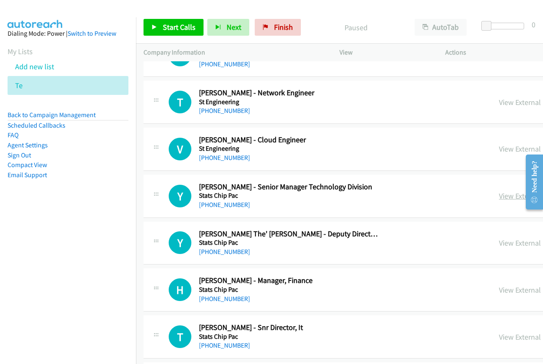
scroll to position [5375, 0]
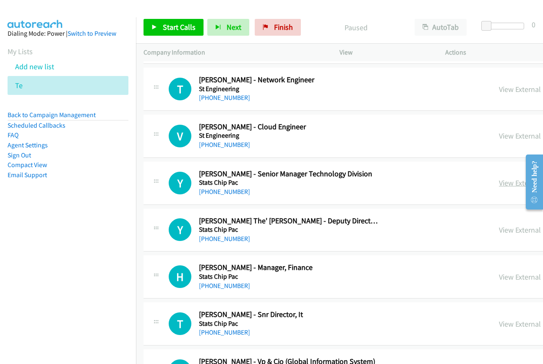
click at [499, 184] on link "View External Url" at bounding box center [525, 183] width 53 height 10
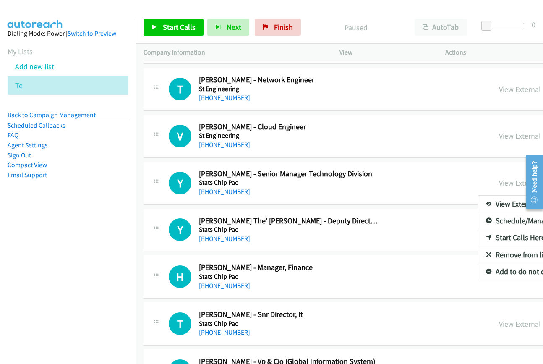
click at [478, 236] on link "Start Calls Here" at bounding box center [534, 237] width 112 height 17
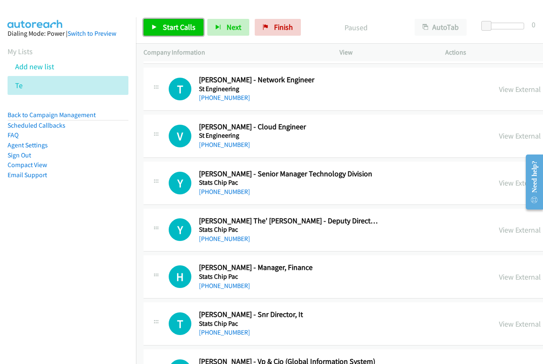
click at [173, 28] on span "Start Calls" at bounding box center [179, 27] width 33 height 10
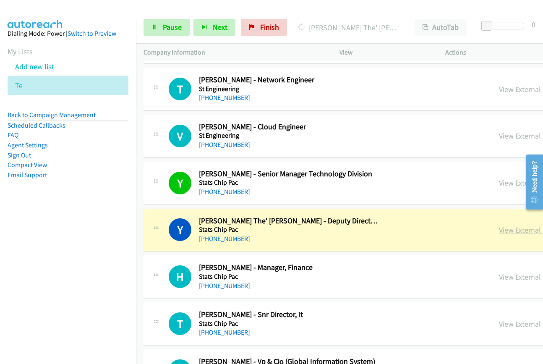
click at [499, 230] on link "View External Url" at bounding box center [525, 230] width 53 height 10
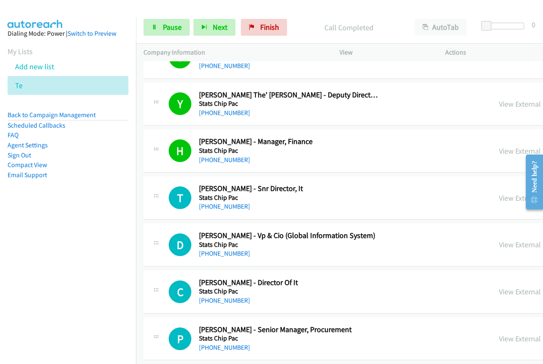
scroll to position [5627, 0]
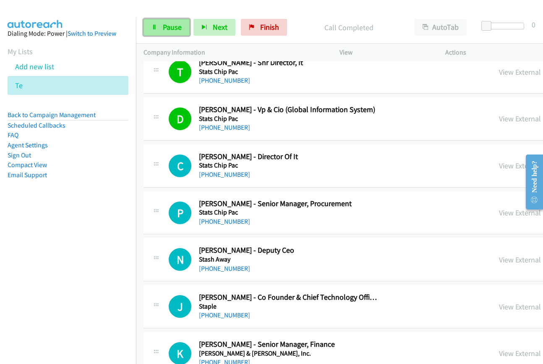
click at [163, 25] on span "Pause" at bounding box center [172, 27] width 19 height 10
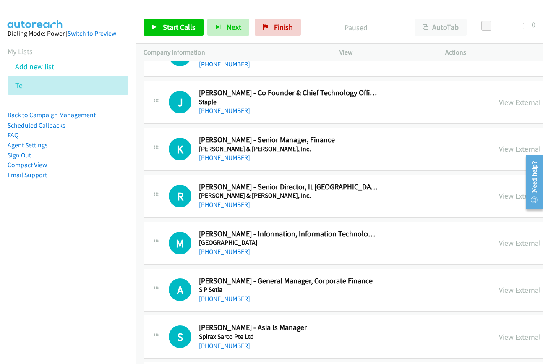
scroll to position [5837, 0]
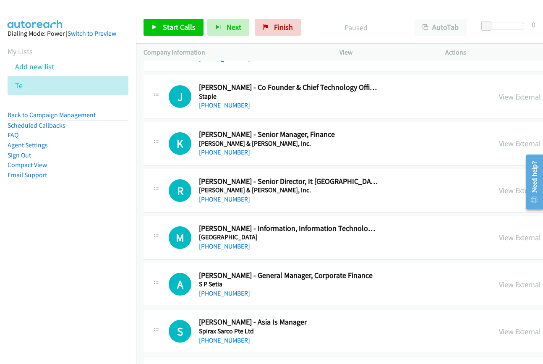
click at [478, 292] on link "Start Calls Here" at bounding box center [534, 292] width 112 height 17
click at [165, 25] on span "Start Calls" at bounding box center [179, 27] width 33 height 10
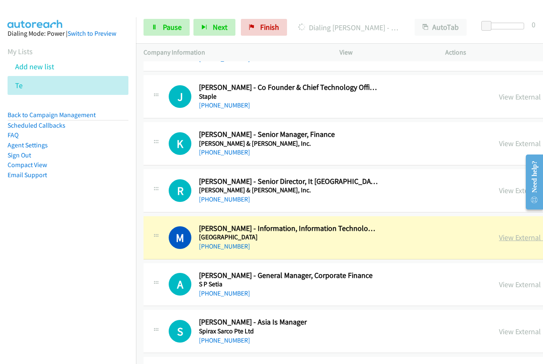
click at [499, 239] on link "View External Url" at bounding box center [525, 238] width 53 height 10
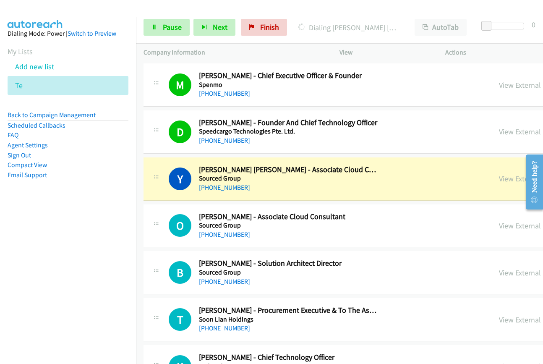
scroll to position [6131, 0]
click at [499, 178] on link "View External Url" at bounding box center [525, 178] width 53 height 10
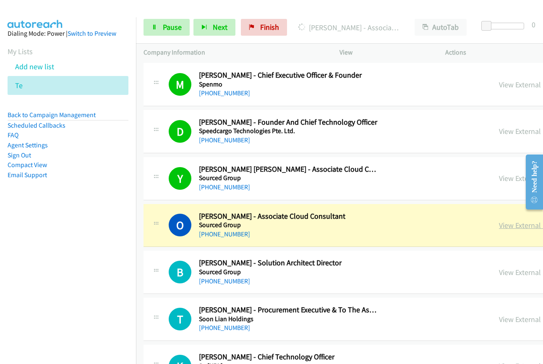
click at [499, 227] on link "View External Url" at bounding box center [525, 225] width 53 height 10
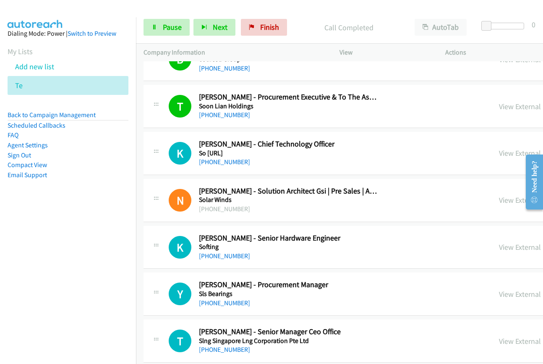
scroll to position [6425, 0]
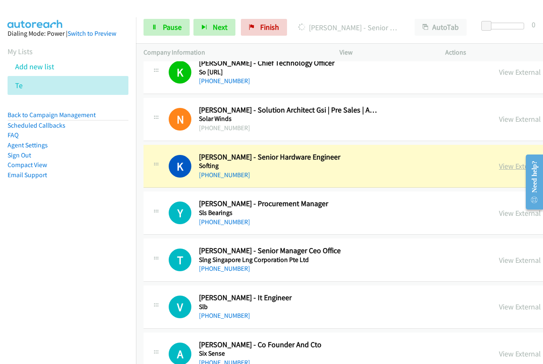
click at [499, 168] on link "View External Url" at bounding box center [525, 166] width 53 height 10
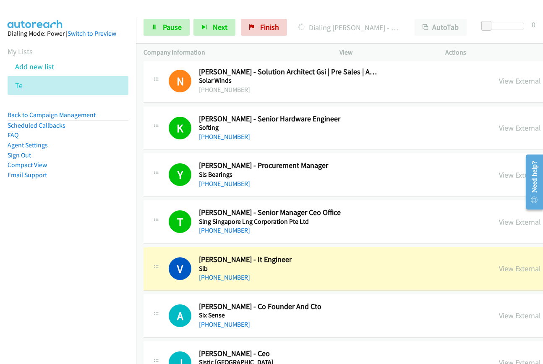
scroll to position [6509, 0]
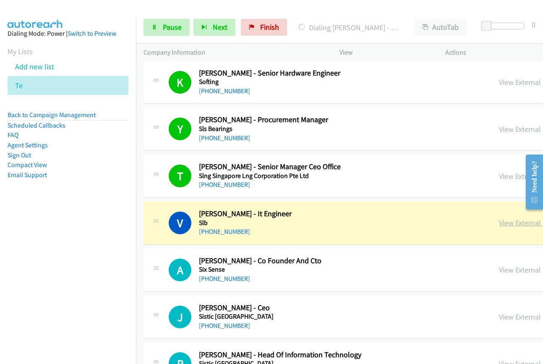
click at [499, 225] on link "View External Url" at bounding box center [525, 223] width 53 height 10
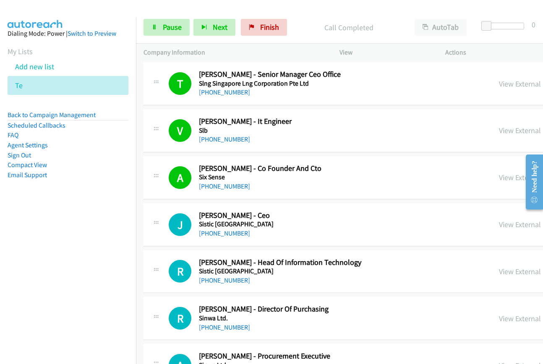
scroll to position [6635, 0]
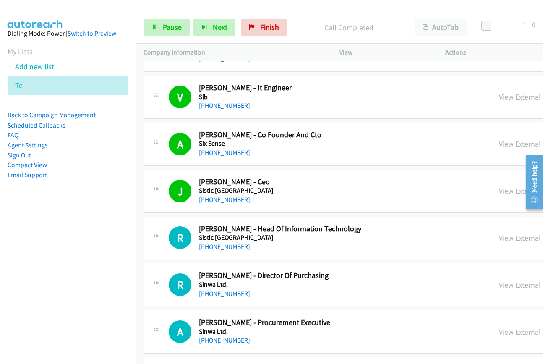
click at [499, 238] on link "View External Url" at bounding box center [525, 238] width 53 height 10
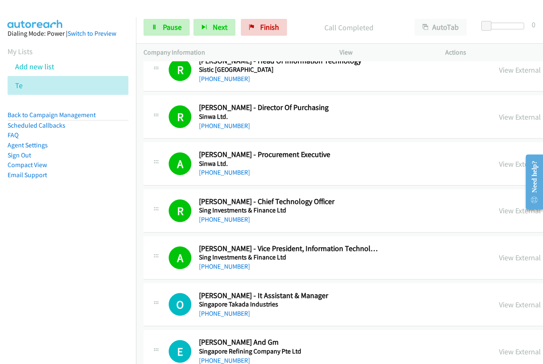
scroll to position [6887, 0]
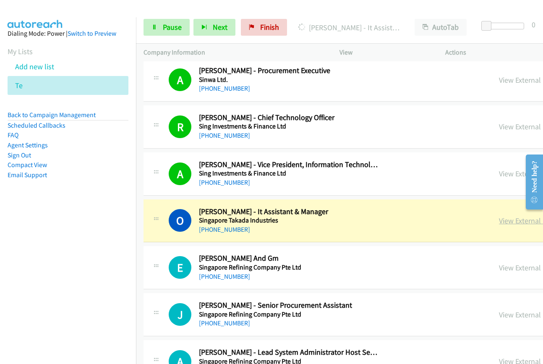
click at [499, 221] on link "View External Url" at bounding box center [525, 221] width 53 height 10
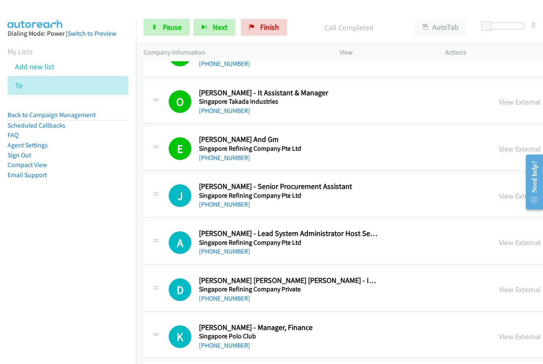
scroll to position [7013, 0]
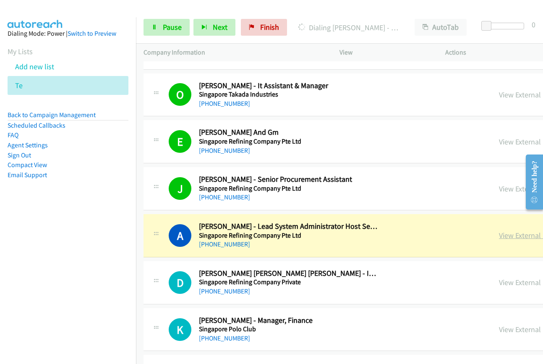
click at [499, 238] on link "View External Url" at bounding box center [525, 236] width 53 height 10
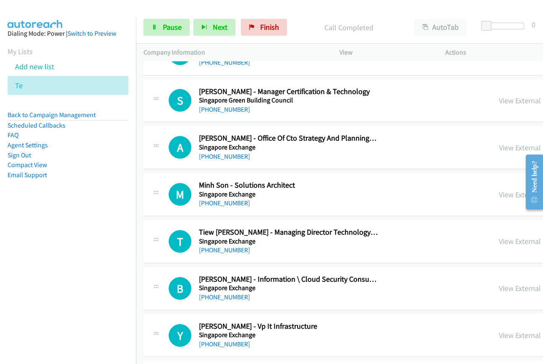
scroll to position [7769, 0]
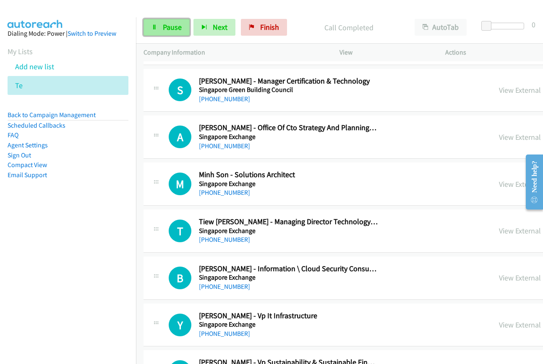
click at [160, 28] on link "Pause" at bounding box center [167, 27] width 46 height 17
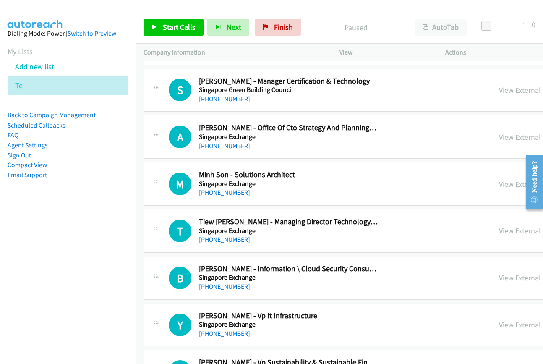
click at [478, 331] on link "Start Calls Here" at bounding box center [534, 332] width 112 height 17
click at [184, 26] on span "Start Calls" at bounding box center [179, 27] width 33 height 10
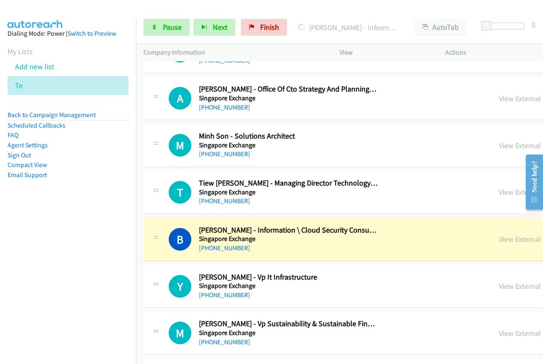
scroll to position [7853, 0]
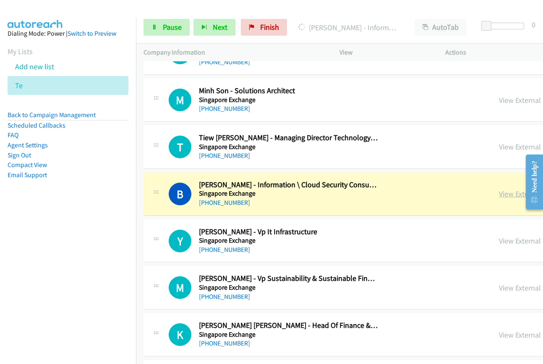
click at [499, 197] on link "View External Url" at bounding box center [525, 194] width 53 height 10
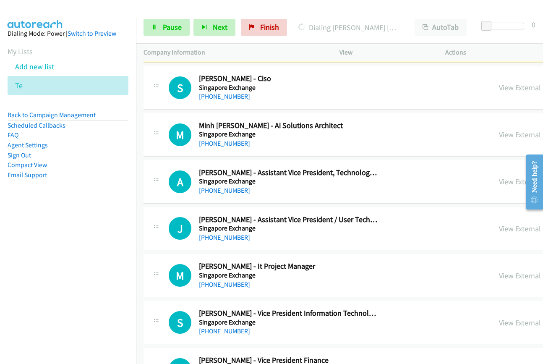
scroll to position [8105, 0]
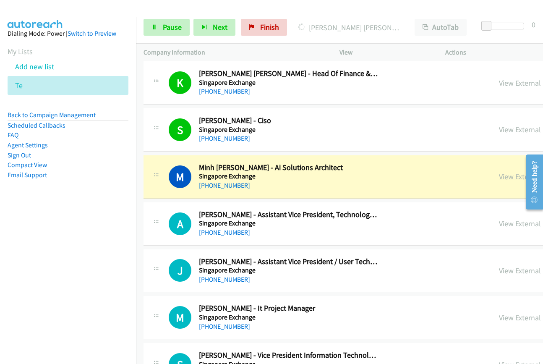
click at [499, 180] on link "View External Url" at bounding box center [525, 177] width 53 height 10
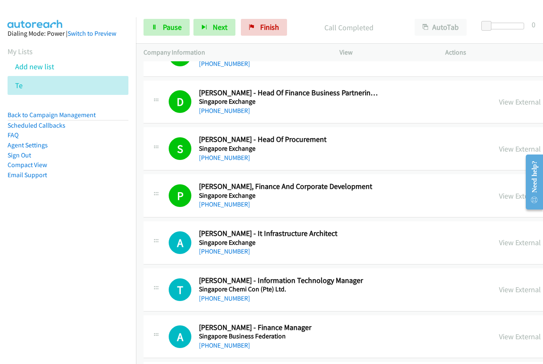
scroll to position [8525, 0]
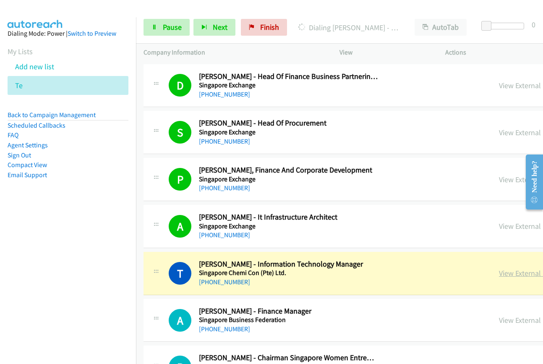
click at [499, 277] on link "View External Url" at bounding box center [525, 273] width 53 height 10
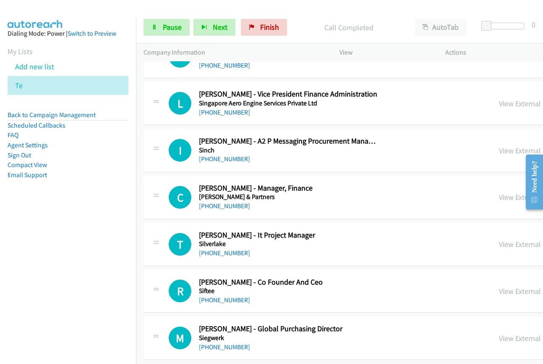
scroll to position [9071, 0]
drag, startPoint x: 176, startPoint y: 18, endPoint x: 170, endPoint y: 27, distance: 11.3
click at [176, 18] on div "Start Calls Pause Next Finish Call Completed AutoTab AutoTab 0" at bounding box center [339, 27] width 407 height 32
click at [170, 27] on span "Pause" at bounding box center [172, 27] width 19 height 10
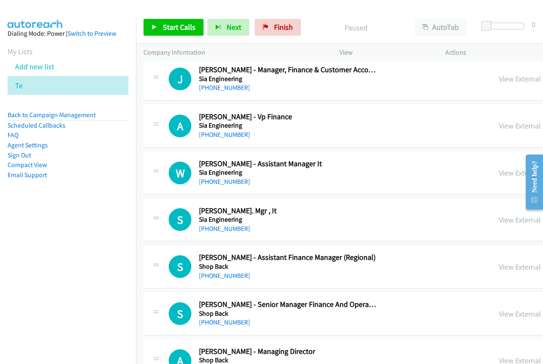
scroll to position [9658, 0]
click at [499, 175] on link "View External Url" at bounding box center [525, 173] width 53 height 10
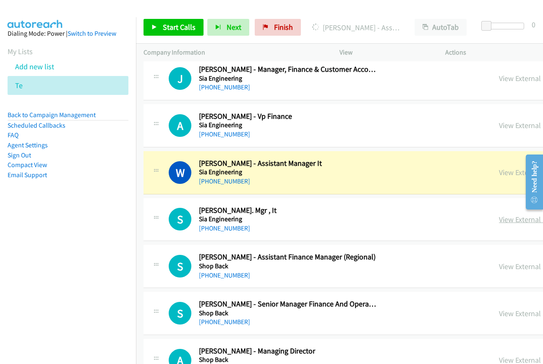
click at [499, 218] on link "View External Url" at bounding box center [525, 220] width 53 height 10
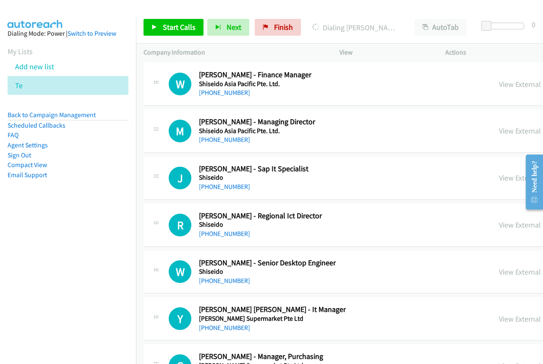
scroll to position [10372, 0]
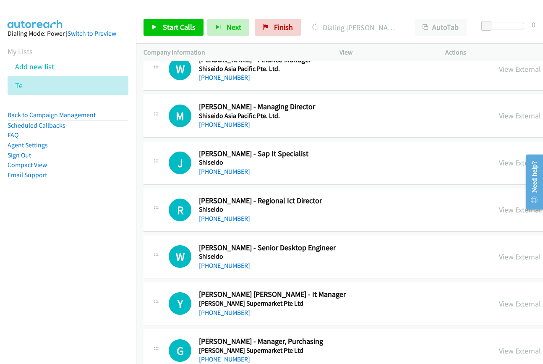
click at [499, 257] on link "View External Url" at bounding box center [525, 257] width 53 height 10
click at [499, 305] on link "View External Url" at bounding box center [525, 304] width 53 height 10
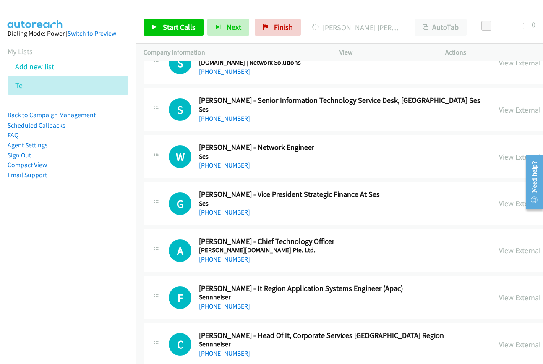
scroll to position [11044, 0]
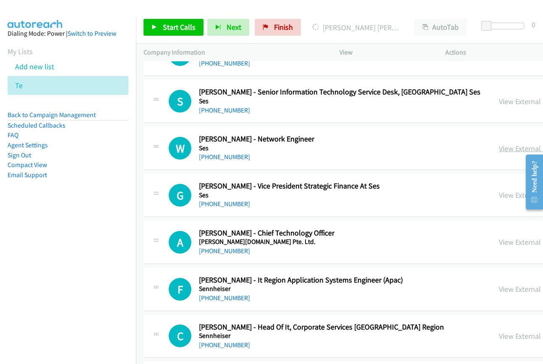
click at [499, 147] on link "View External Url" at bounding box center [525, 149] width 53 height 10
click at [499, 289] on link "View External Url" at bounding box center [525, 289] width 53 height 10
click at [499, 338] on link "View External Url" at bounding box center [525, 336] width 53 height 10
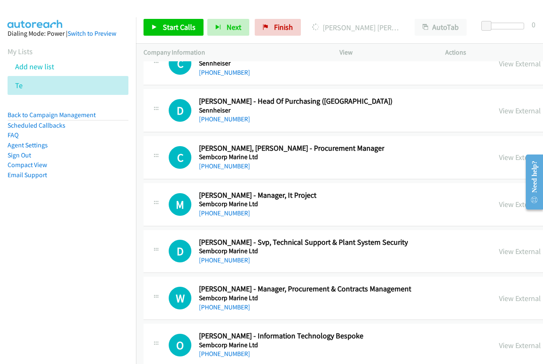
scroll to position [11380, 0]
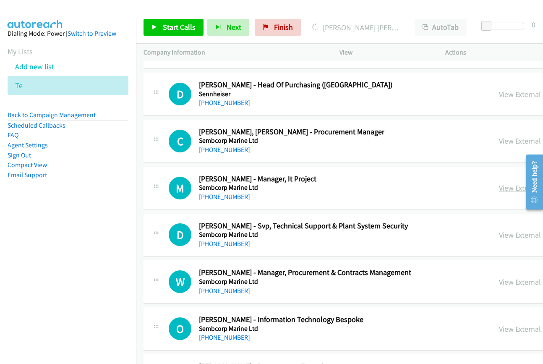
click at [499, 188] on link "View External Url" at bounding box center [525, 188] width 53 height 10
click at [499, 237] on link "View External Url" at bounding box center [525, 235] width 53 height 10
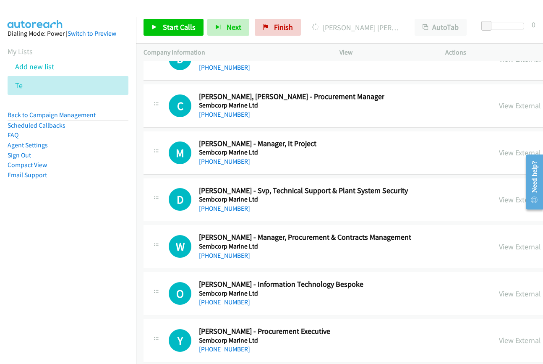
scroll to position [11464, 0]
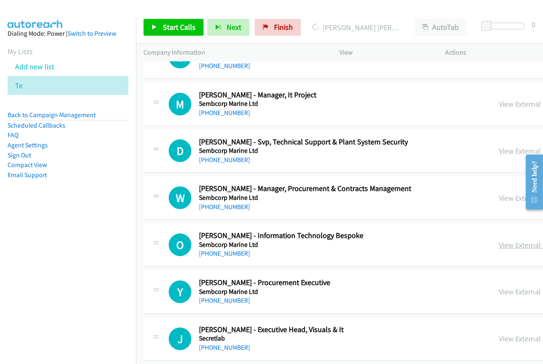
click at [499, 244] on link "View External Url" at bounding box center [525, 245] width 53 height 10
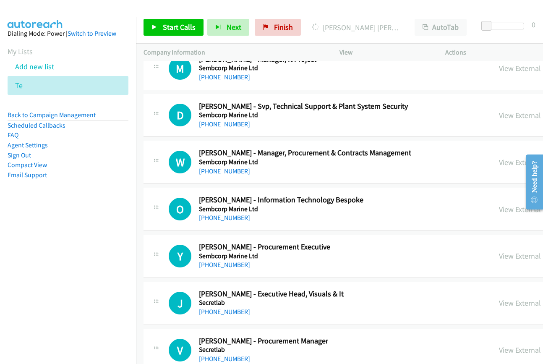
scroll to position [11548, 0]
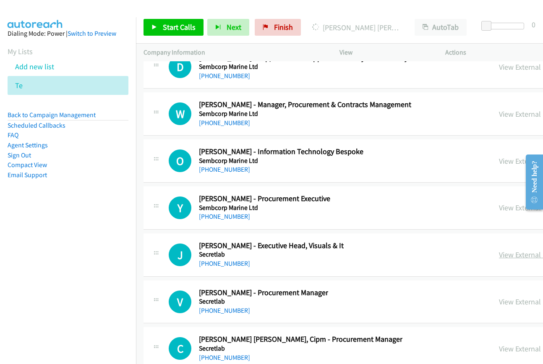
click at [499, 255] on link "View External Url" at bounding box center [525, 255] width 53 height 10
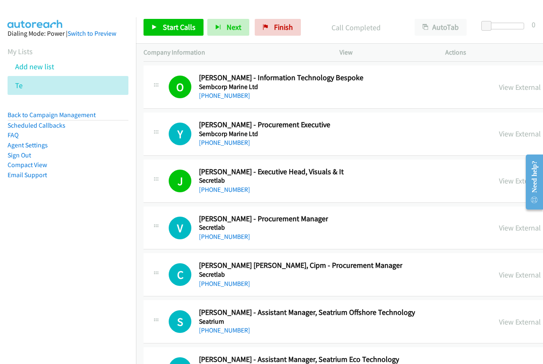
scroll to position [11632, 0]
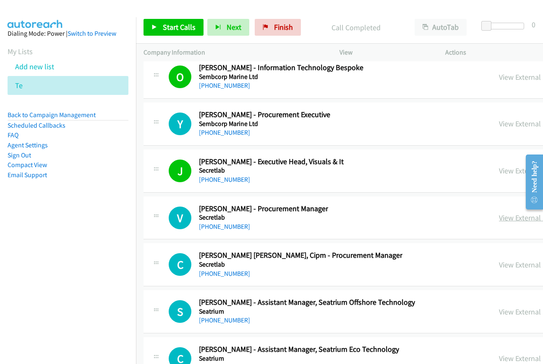
click at [499, 220] on link "View External Url" at bounding box center [525, 218] width 53 height 10
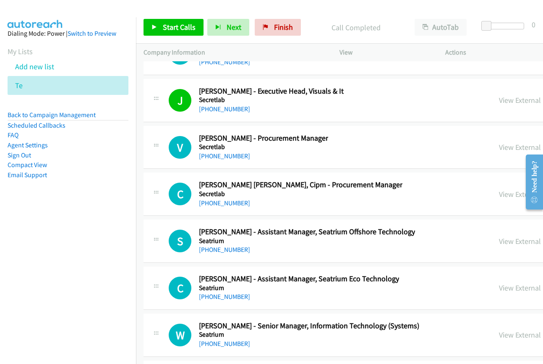
scroll to position [11716, 0]
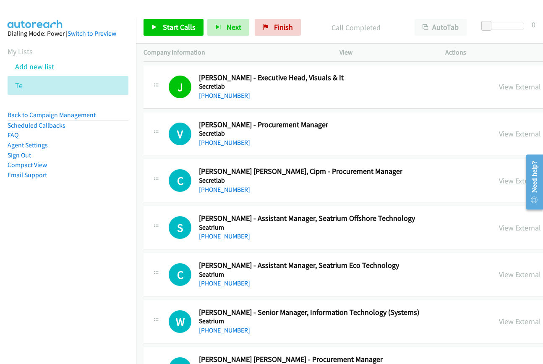
click at [499, 184] on link "View External Url" at bounding box center [525, 181] width 53 height 10
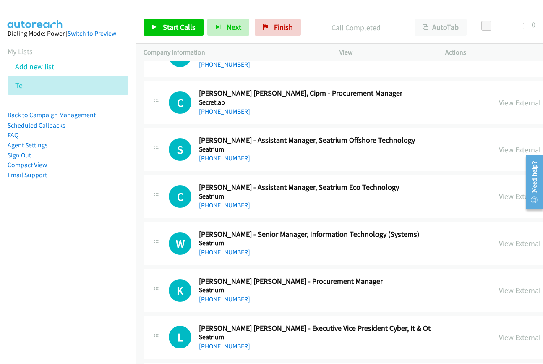
scroll to position [11800, 0]
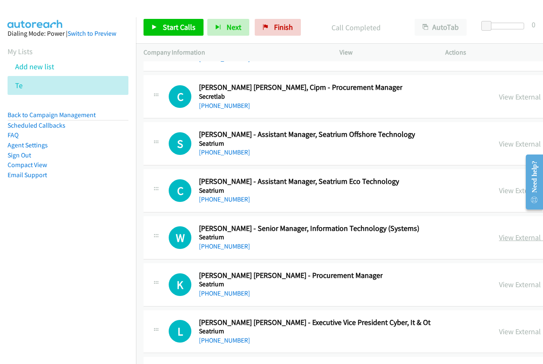
click at [499, 235] on link "View External Url" at bounding box center [525, 238] width 53 height 10
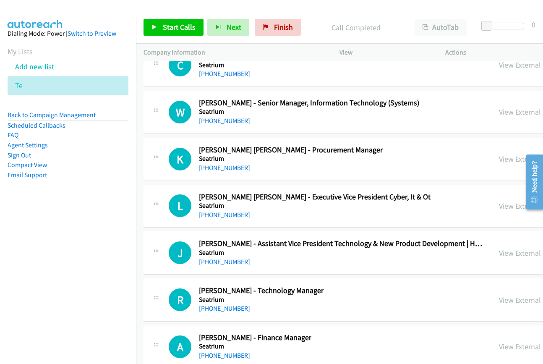
scroll to position [11926, 0]
click at [499, 205] on link "View External Url" at bounding box center [525, 206] width 53 height 10
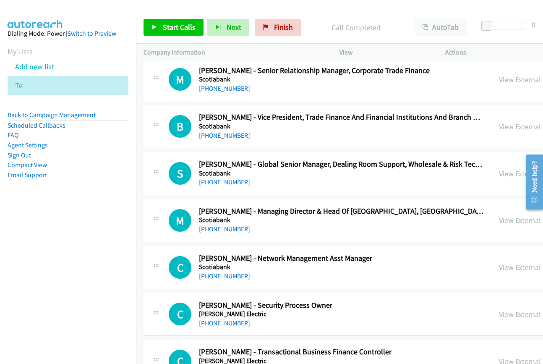
scroll to position [12850, 0]
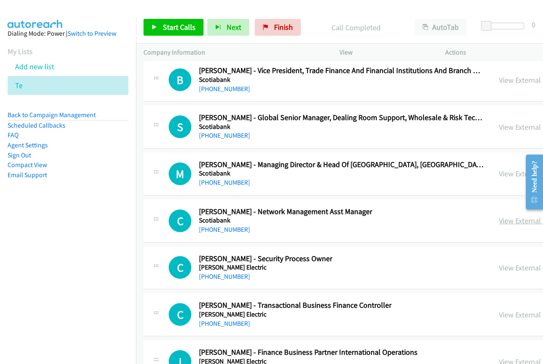
click at [499, 222] on link "View External Url" at bounding box center [525, 221] width 53 height 10
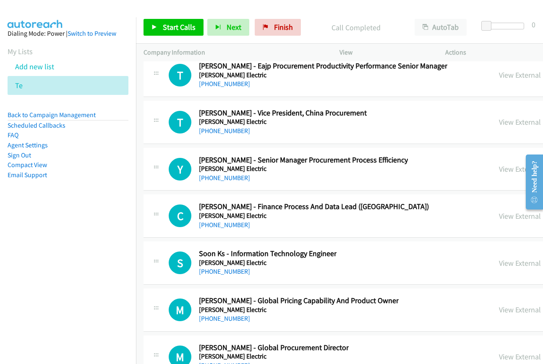
scroll to position [13228, 0]
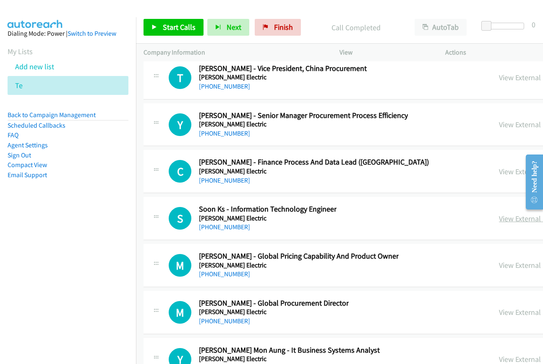
click at [499, 216] on link "View External Url" at bounding box center [525, 219] width 53 height 10
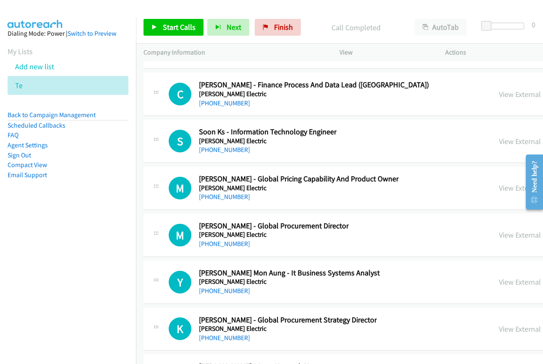
scroll to position [13312, 0]
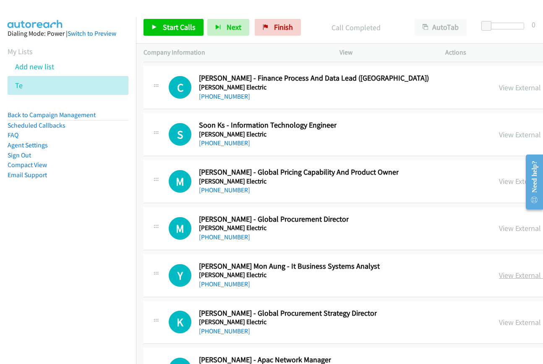
click at [499, 274] on link "View External Url" at bounding box center [525, 275] width 53 height 10
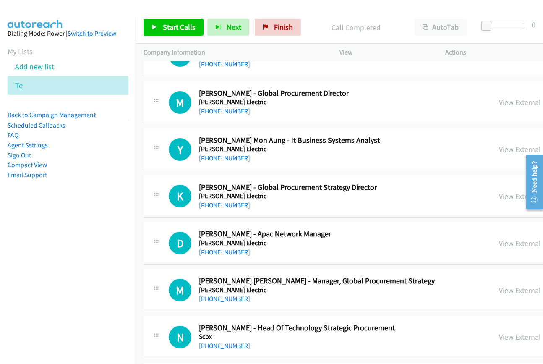
scroll to position [13480, 0]
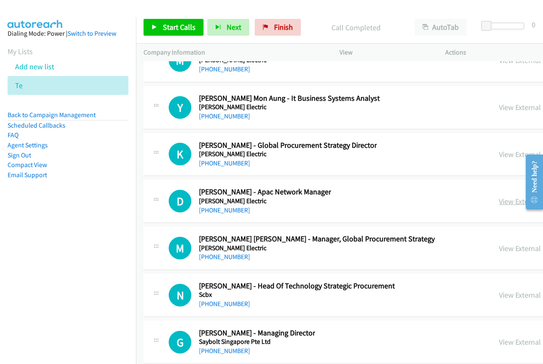
click at [499, 200] on link "View External Url" at bounding box center [525, 202] width 53 height 10
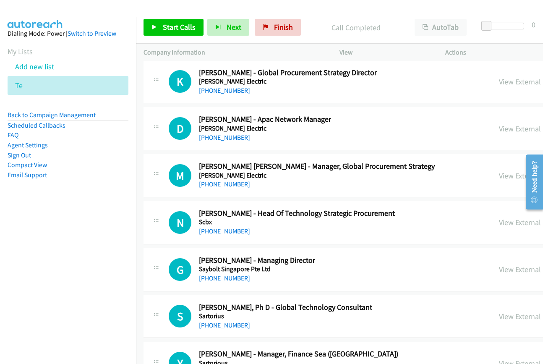
scroll to position [13564, 0]
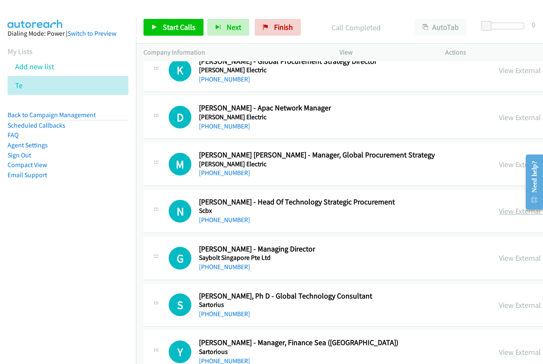
click at [499, 212] on link "View External Url" at bounding box center [525, 211] width 53 height 10
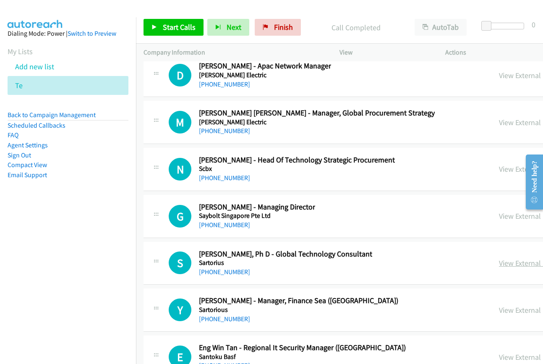
click at [499, 261] on link "View External Url" at bounding box center [525, 263] width 53 height 10
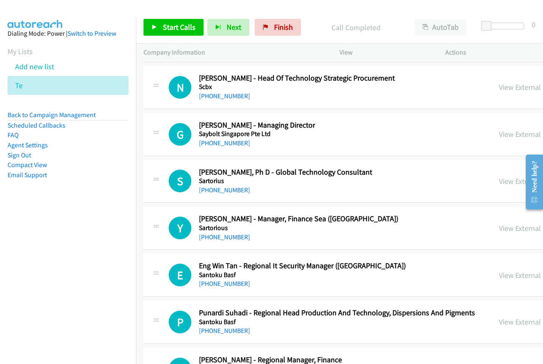
scroll to position [13690, 0]
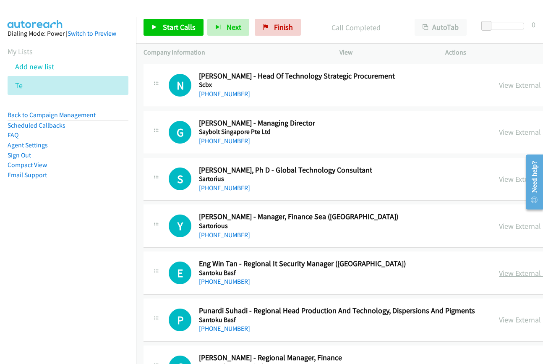
click at [499, 275] on link "View External Url" at bounding box center [525, 273] width 53 height 10
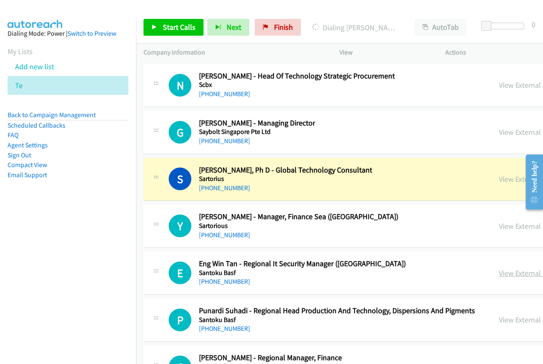
click at [499, 274] on link "View External Url" at bounding box center [525, 273] width 53 height 10
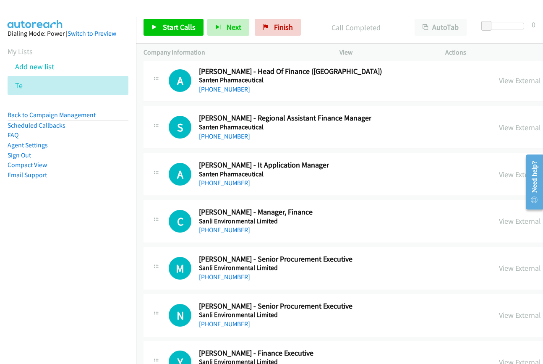
scroll to position [14026, 0]
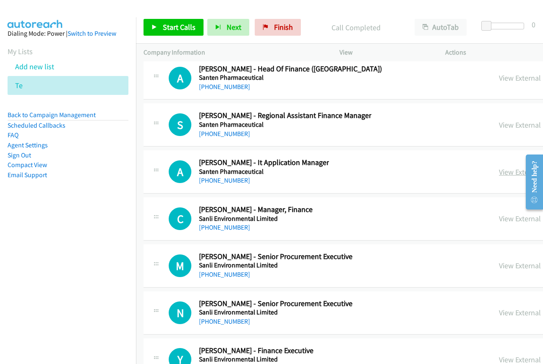
click at [499, 174] on link "View External Url" at bounding box center [525, 172] width 53 height 10
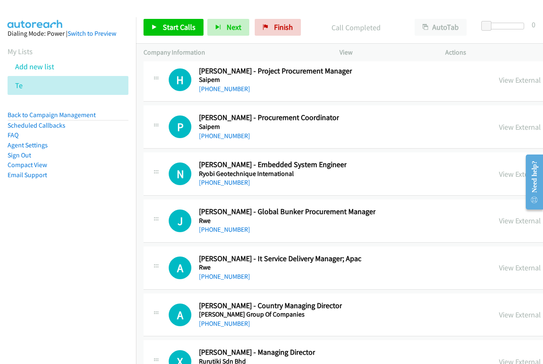
scroll to position [14572, 0]
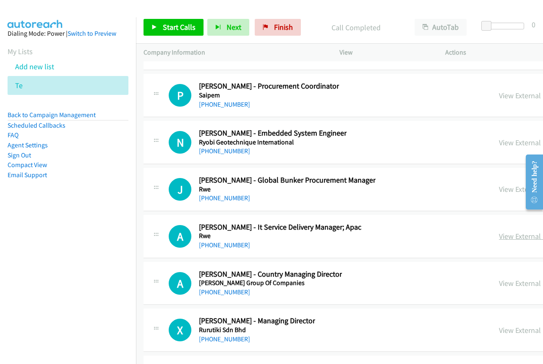
click at [499, 239] on link "View External Url" at bounding box center [525, 236] width 53 height 10
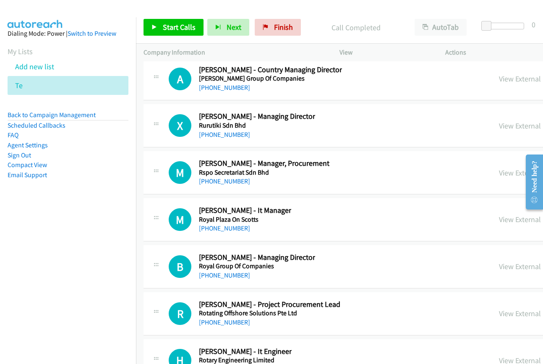
scroll to position [14782, 0]
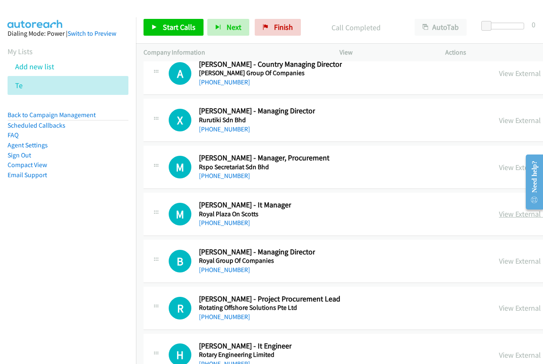
click at [499, 213] on link "View External Url" at bounding box center [525, 214] width 53 height 10
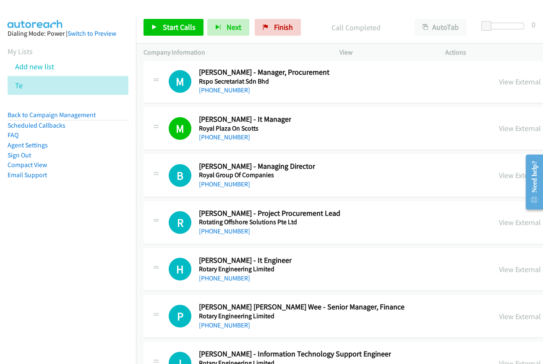
scroll to position [14908, 0]
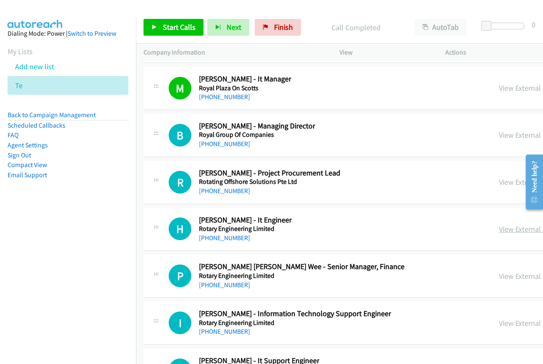
click at [499, 228] on link "View External Url" at bounding box center [525, 229] width 53 height 10
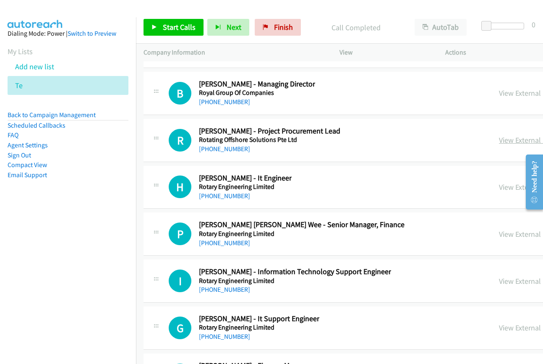
scroll to position [14992, 0]
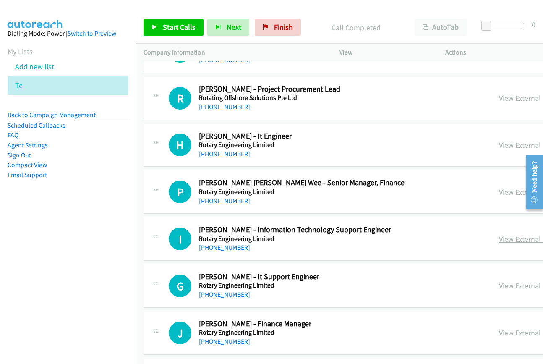
click at [499, 241] on link "View External Url" at bounding box center [525, 239] width 53 height 10
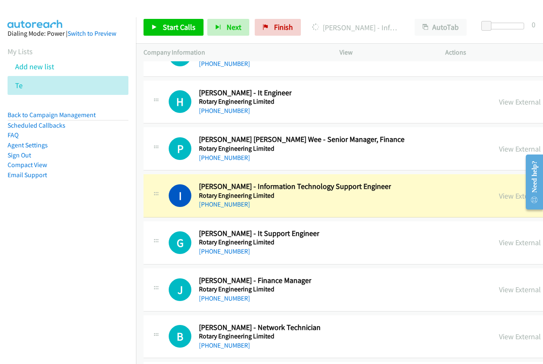
scroll to position [15076, 0]
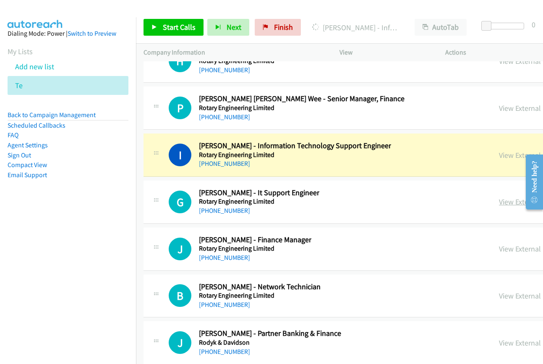
click at [499, 200] on link "View External Url" at bounding box center [525, 202] width 53 height 10
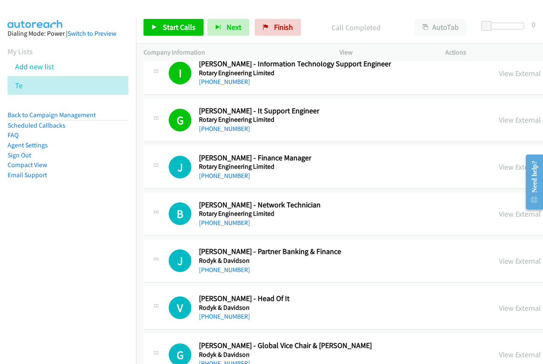
scroll to position [15160, 0]
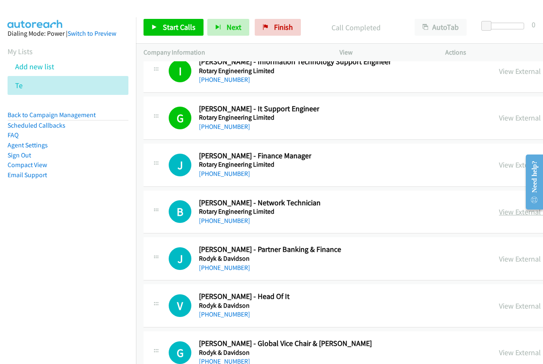
click at [499, 213] on link "View External Url" at bounding box center [525, 212] width 53 height 10
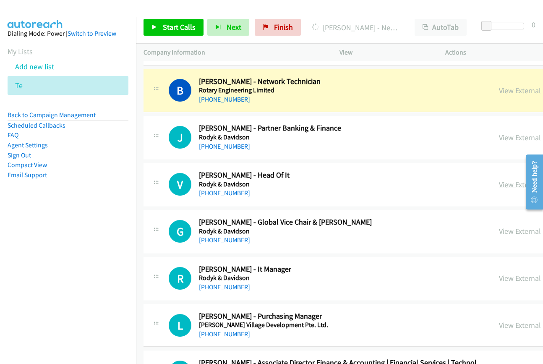
scroll to position [15286, 0]
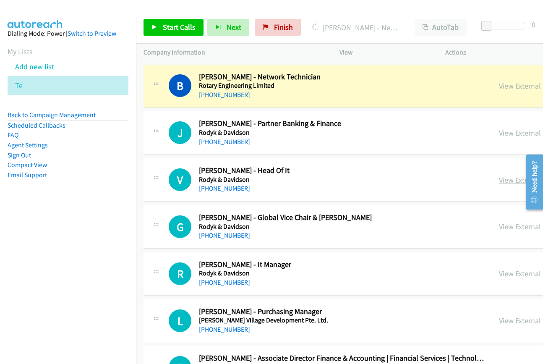
click at [499, 177] on link "View External Url" at bounding box center [525, 180] width 53 height 10
click at [499, 272] on link "View External Url" at bounding box center [525, 274] width 53 height 10
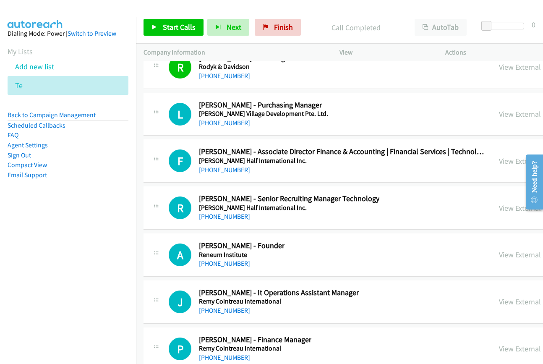
scroll to position [15496, 0]
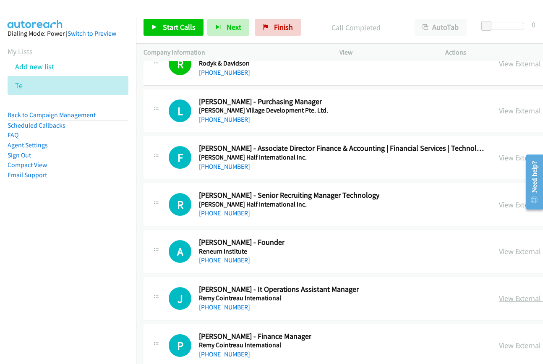
click at [499, 295] on link "View External Url" at bounding box center [525, 299] width 53 height 10
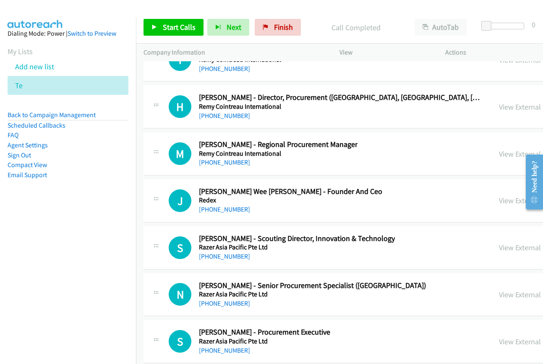
scroll to position [15832, 0]
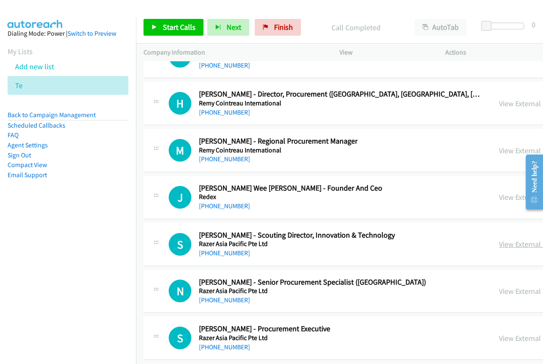
click at [499, 243] on link "View External Url" at bounding box center [525, 244] width 53 height 10
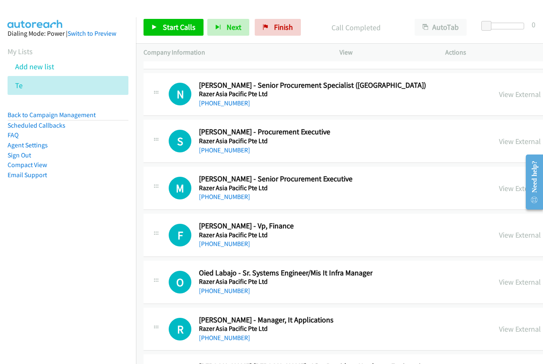
scroll to position [16041, 0]
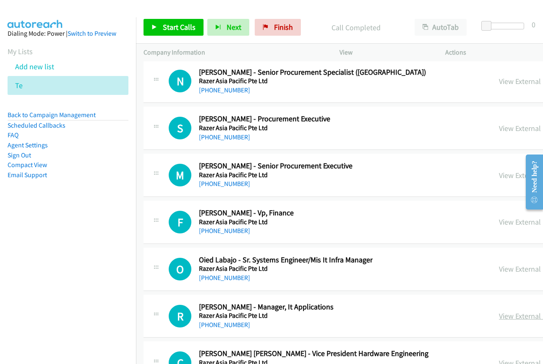
click at [499, 315] on link "View External Url" at bounding box center [525, 316] width 53 height 10
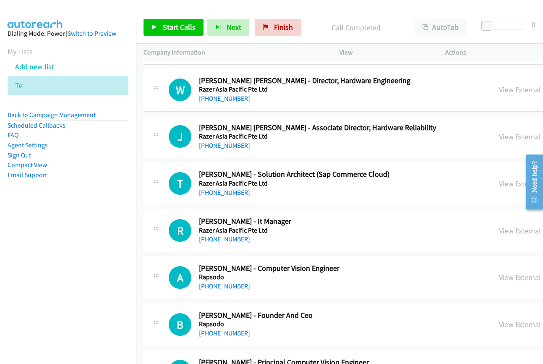
scroll to position [16503, 0]
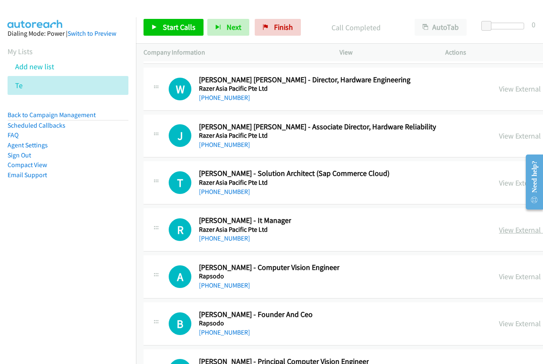
click at [499, 228] on link "View External Url" at bounding box center [525, 230] width 53 height 10
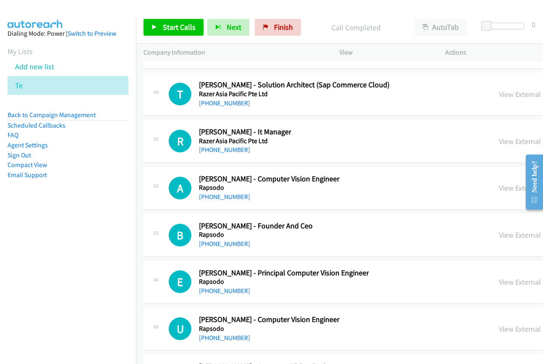
scroll to position [16671, 0]
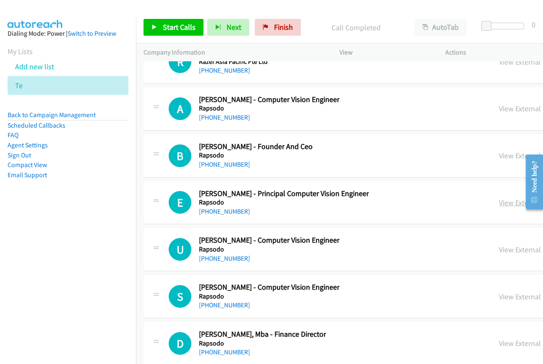
click at [499, 202] on link "View External Url" at bounding box center [525, 203] width 53 height 10
click at [499, 249] on link "View External Url" at bounding box center [525, 250] width 53 height 10
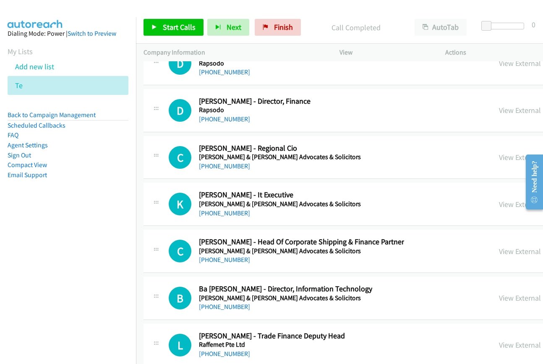
scroll to position [16965, 0]
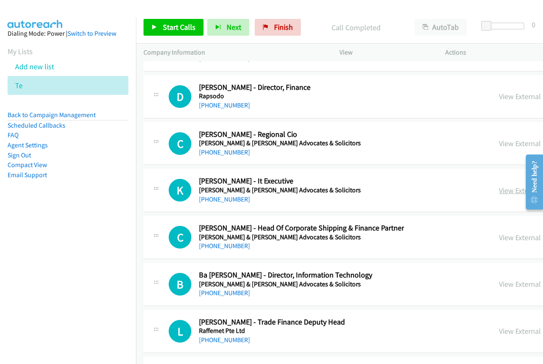
click at [499, 191] on link "View External Url" at bounding box center [525, 191] width 53 height 10
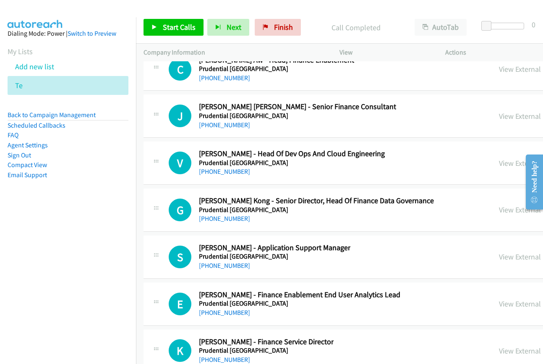
scroll to position [17805, 0]
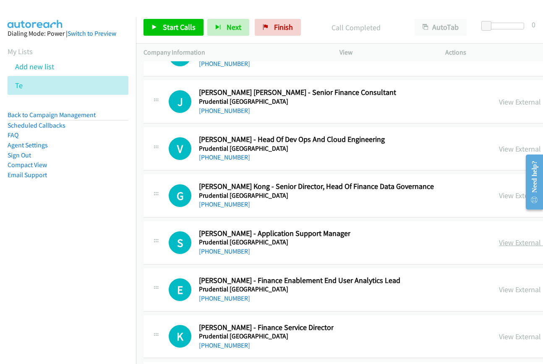
click at [499, 244] on link "View External Url" at bounding box center [525, 243] width 53 height 10
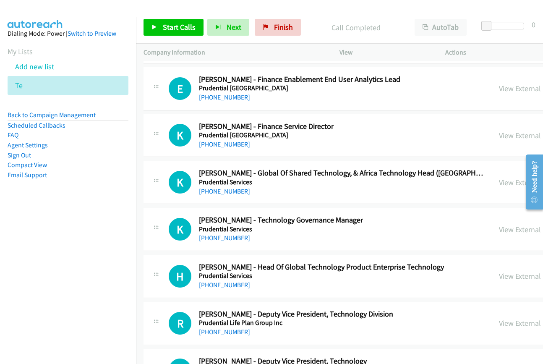
scroll to position [18015, 0]
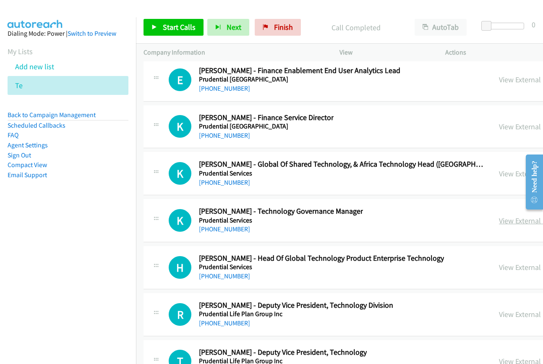
click at [499, 223] on link "View External Url" at bounding box center [525, 221] width 53 height 10
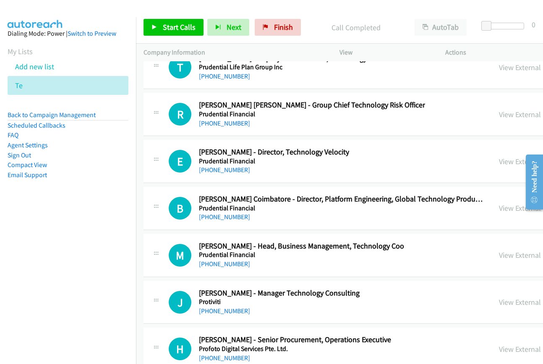
scroll to position [18351, 0]
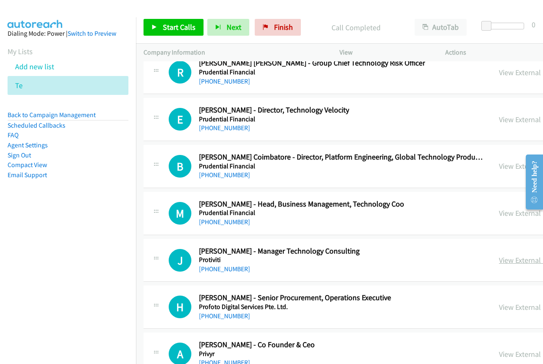
click at [499, 263] on link "View External Url" at bounding box center [525, 260] width 53 height 10
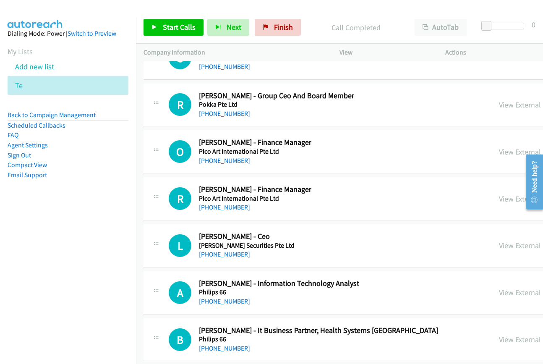
scroll to position [19065, 0]
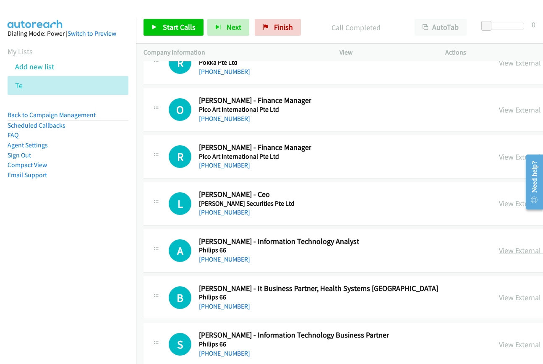
click at [499, 247] on link "View External Url" at bounding box center [525, 251] width 53 height 10
click at [499, 293] on link "View External Url" at bounding box center [525, 298] width 53 height 10
click at [499, 344] on link "View External Url" at bounding box center [525, 345] width 53 height 10
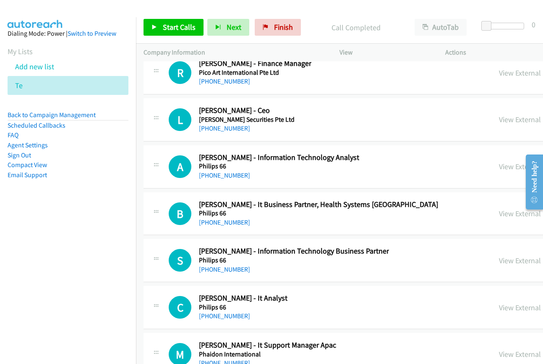
scroll to position [19191, 0]
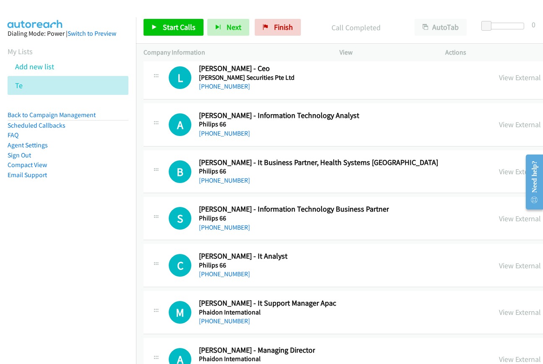
click at [499, 260] on div "View External Url" at bounding box center [525, 265] width 53 height 11
click at [499, 265] on link "View External Url" at bounding box center [525, 266] width 53 height 10
click at [499, 312] on link "View External Url" at bounding box center [525, 312] width 53 height 10
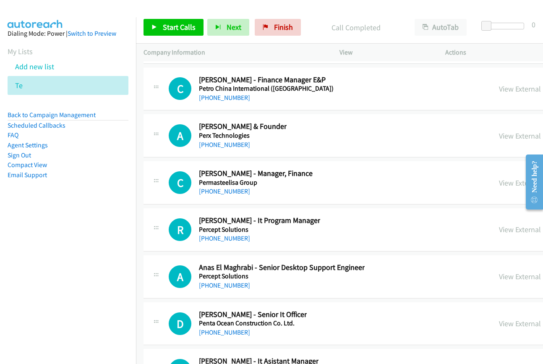
scroll to position [19821, 0]
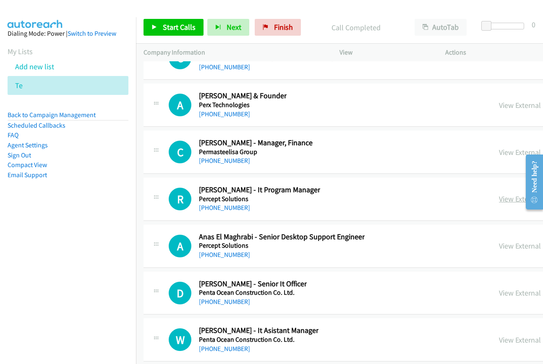
click at [499, 200] on link "View External Url" at bounding box center [525, 199] width 53 height 10
click at [499, 244] on link "View External Url" at bounding box center [525, 246] width 53 height 10
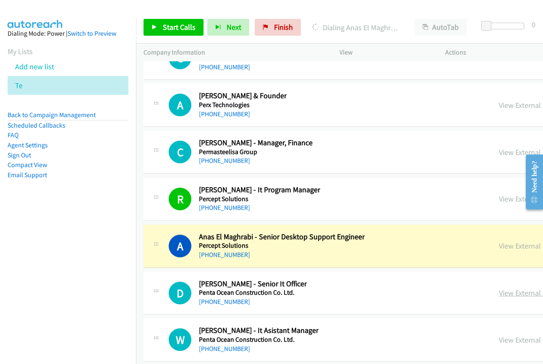
click at [499, 293] on link "View External Url" at bounding box center [525, 293] width 53 height 10
click at [499, 295] on link "View External Url" at bounding box center [525, 293] width 53 height 10
click at [499, 338] on link "View External Url" at bounding box center [525, 340] width 53 height 10
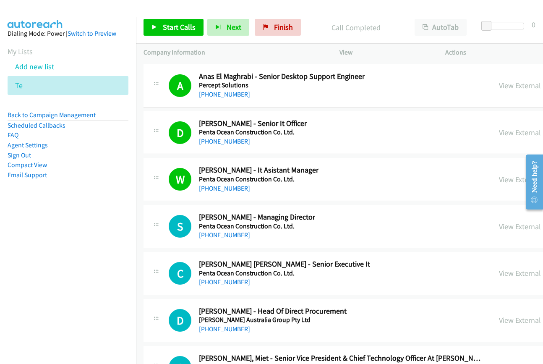
scroll to position [19989, 0]
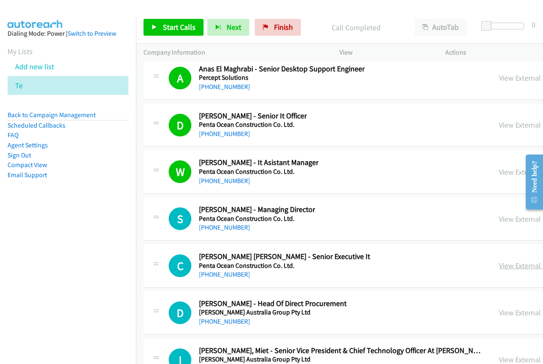
click at [499, 266] on link "View External Url" at bounding box center [525, 266] width 53 height 10
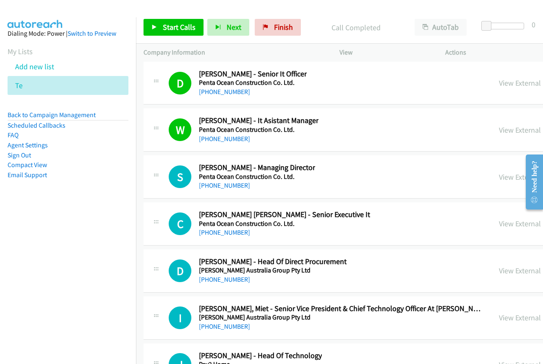
scroll to position [20066, 0]
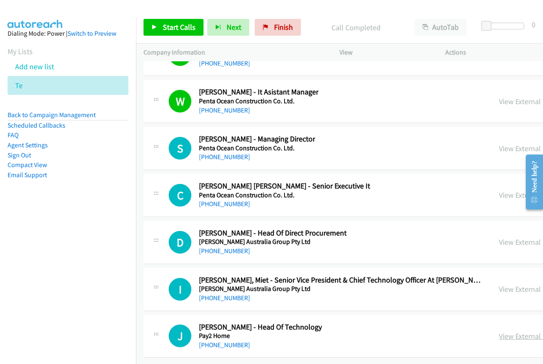
click at [499, 331] on link "View External Url" at bounding box center [525, 336] width 53 height 10
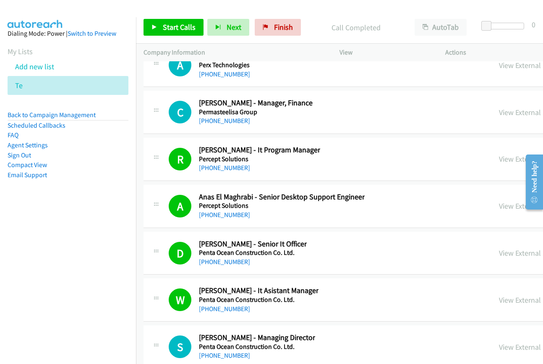
scroll to position [19772, 0]
